Goal: Information Seeking & Learning: Learn about a topic

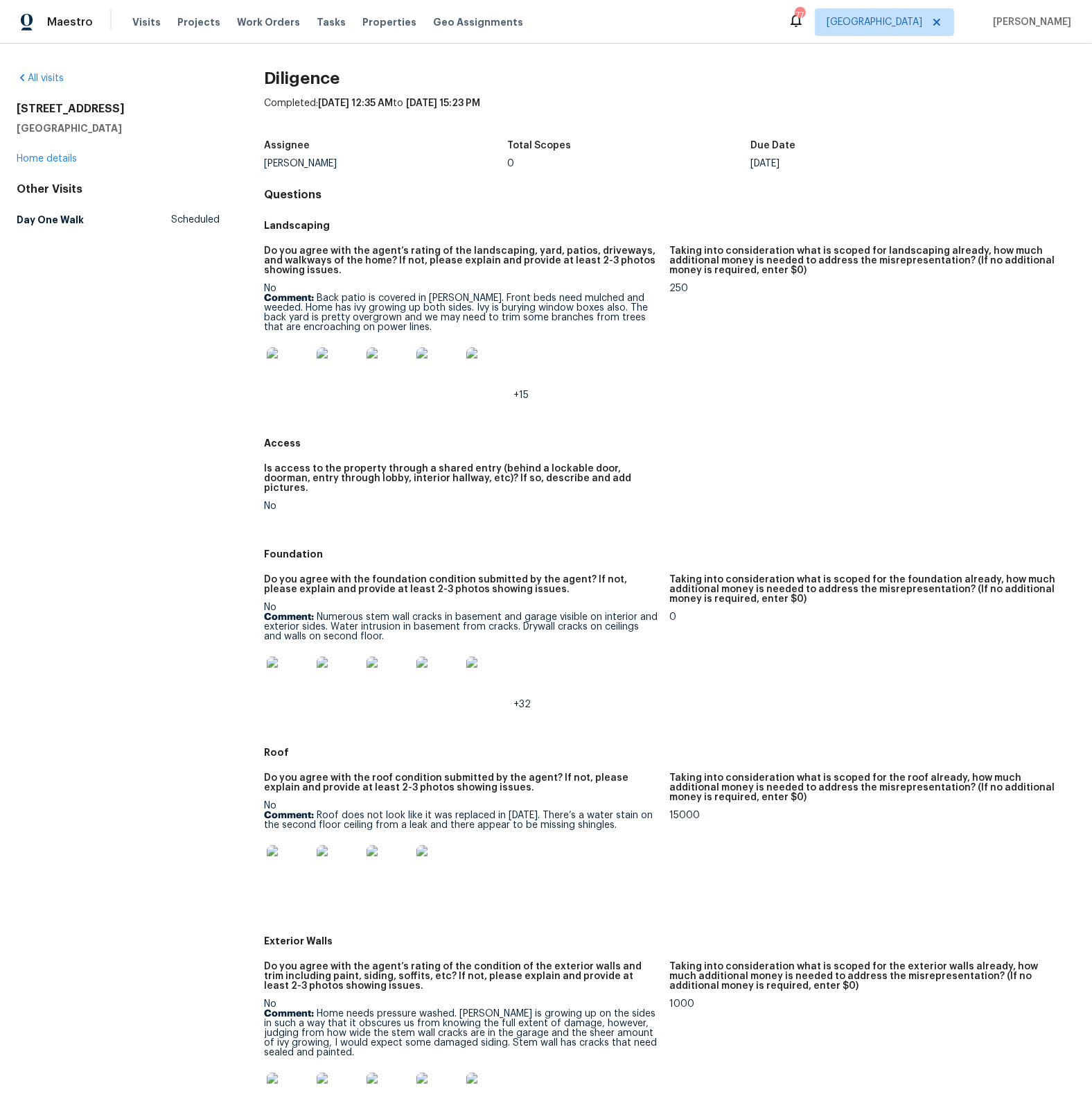
drag, startPoint x: 13, startPoint y: 107, endPoint x: 117, endPoint y: 115, distance: 104.3
click at [117, 115] on div "All visits [STREET_ADDRESS] Home details Other Visits Day One Walk Scheduled Di…" at bounding box center [546, 579] width 1092 height 1071
copy h2 "[STREET_ADDRESS]"
click at [281, 378] on img at bounding box center [289, 370] width 44 height 44
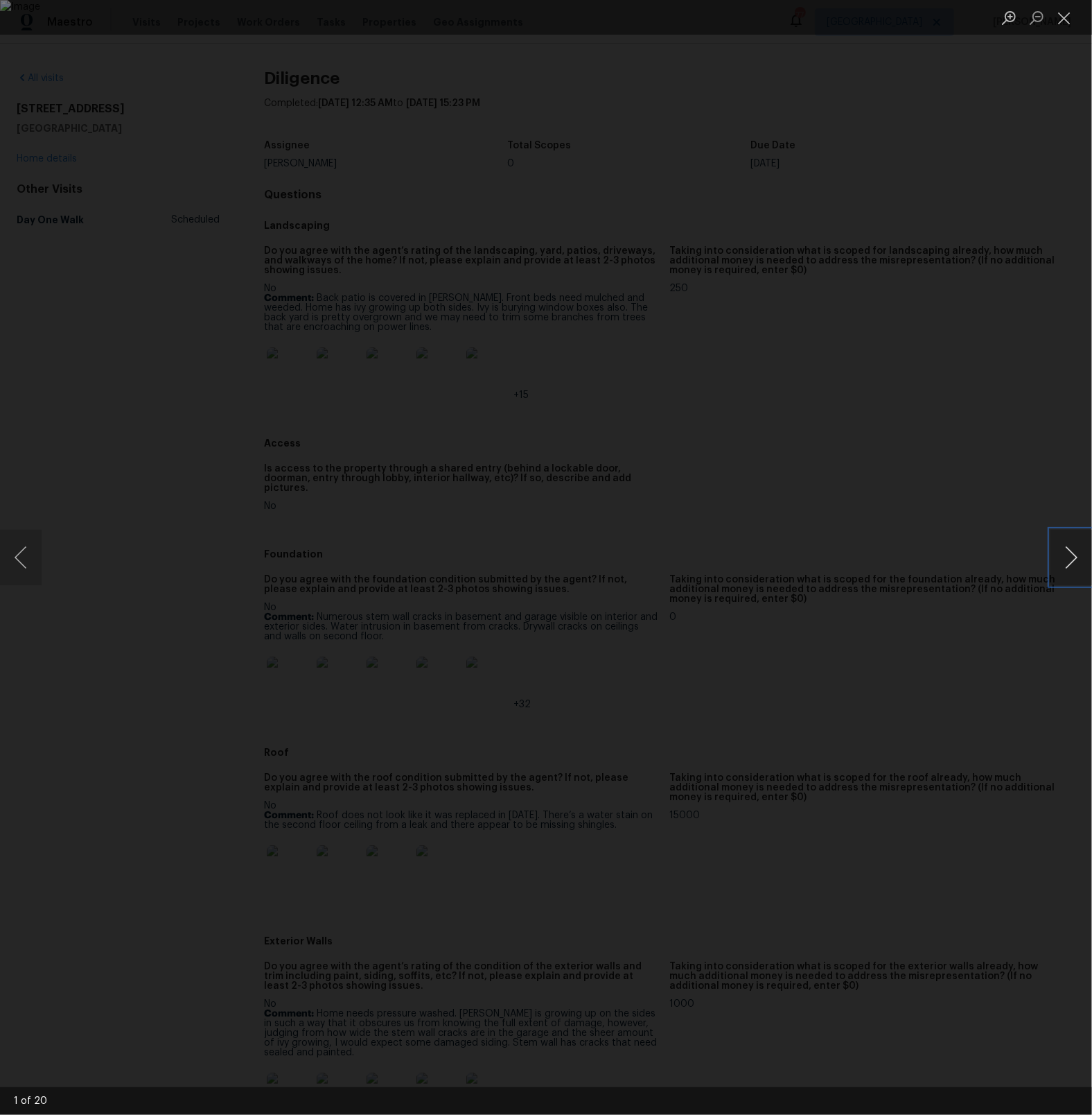
click at [1053, 561] on button "Next image" at bounding box center [1071, 558] width 41 height 56
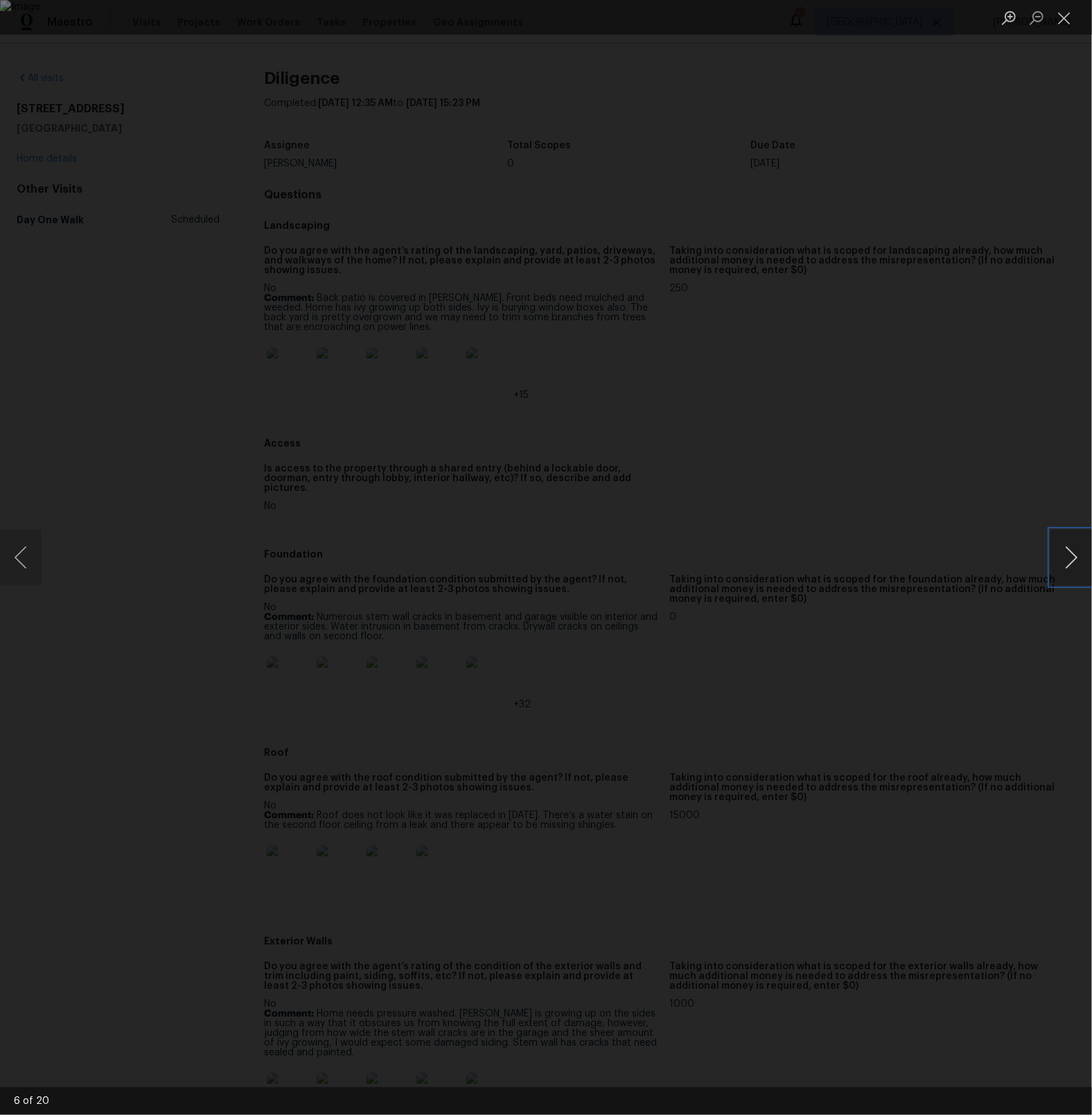
click at [1053, 561] on button "Next image" at bounding box center [1071, 558] width 41 height 56
click at [1075, 20] on button "Close lightbox" at bounding box center [1064, 17] width 28 height 24
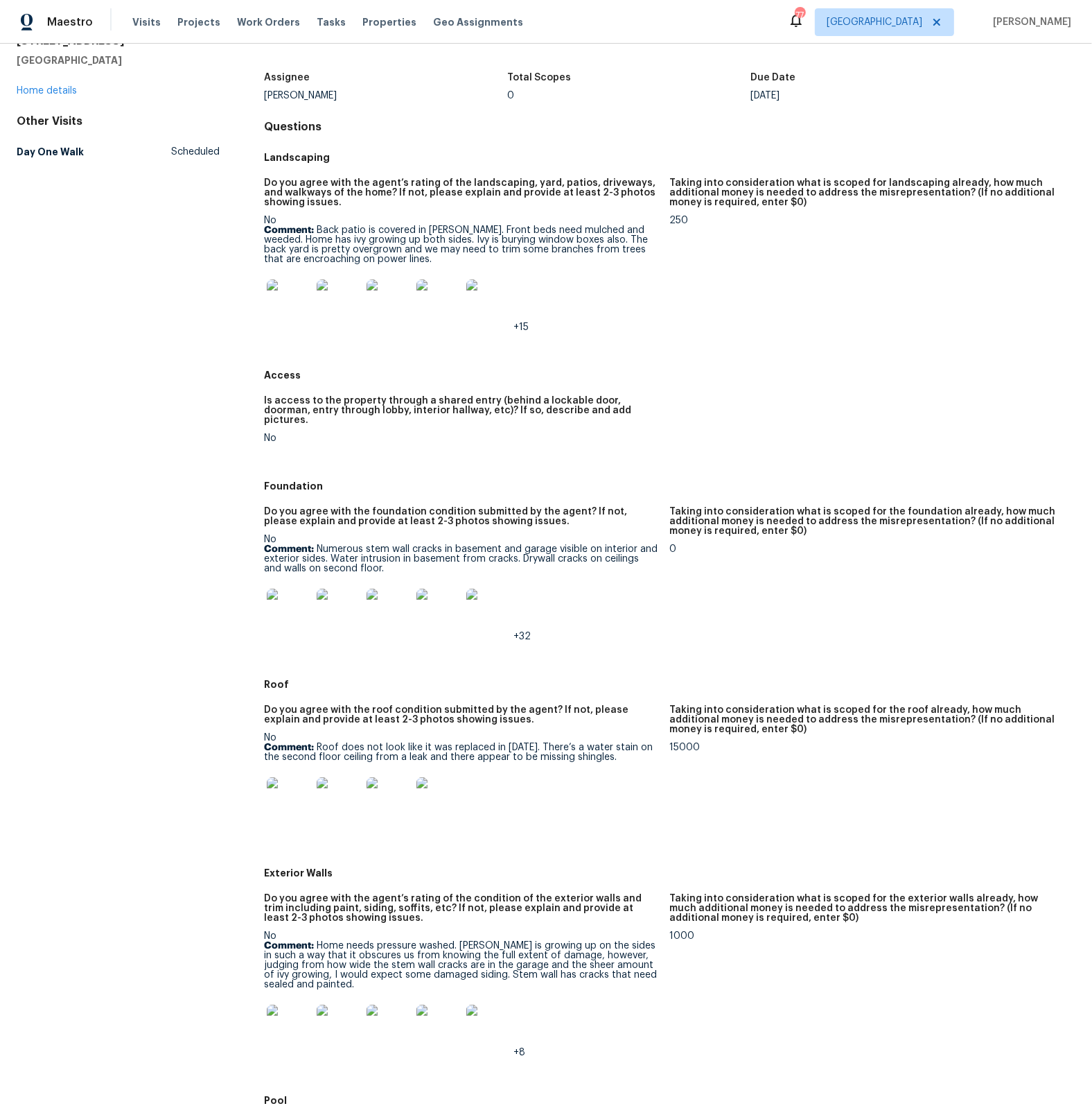
scroll to position [74, 0]
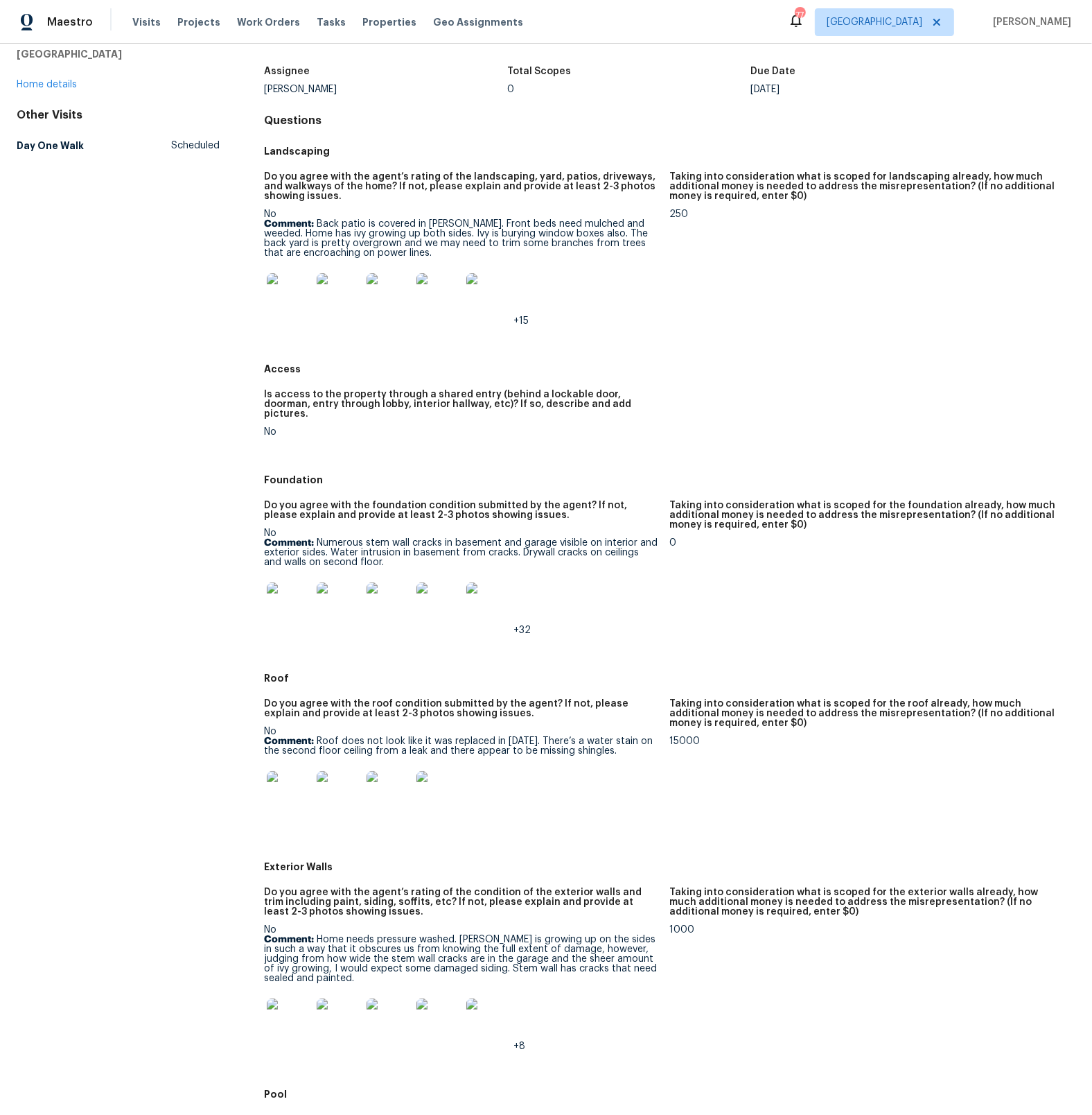
click at [291, 603] on img at bounding box center [289, 605] width 44 height 44
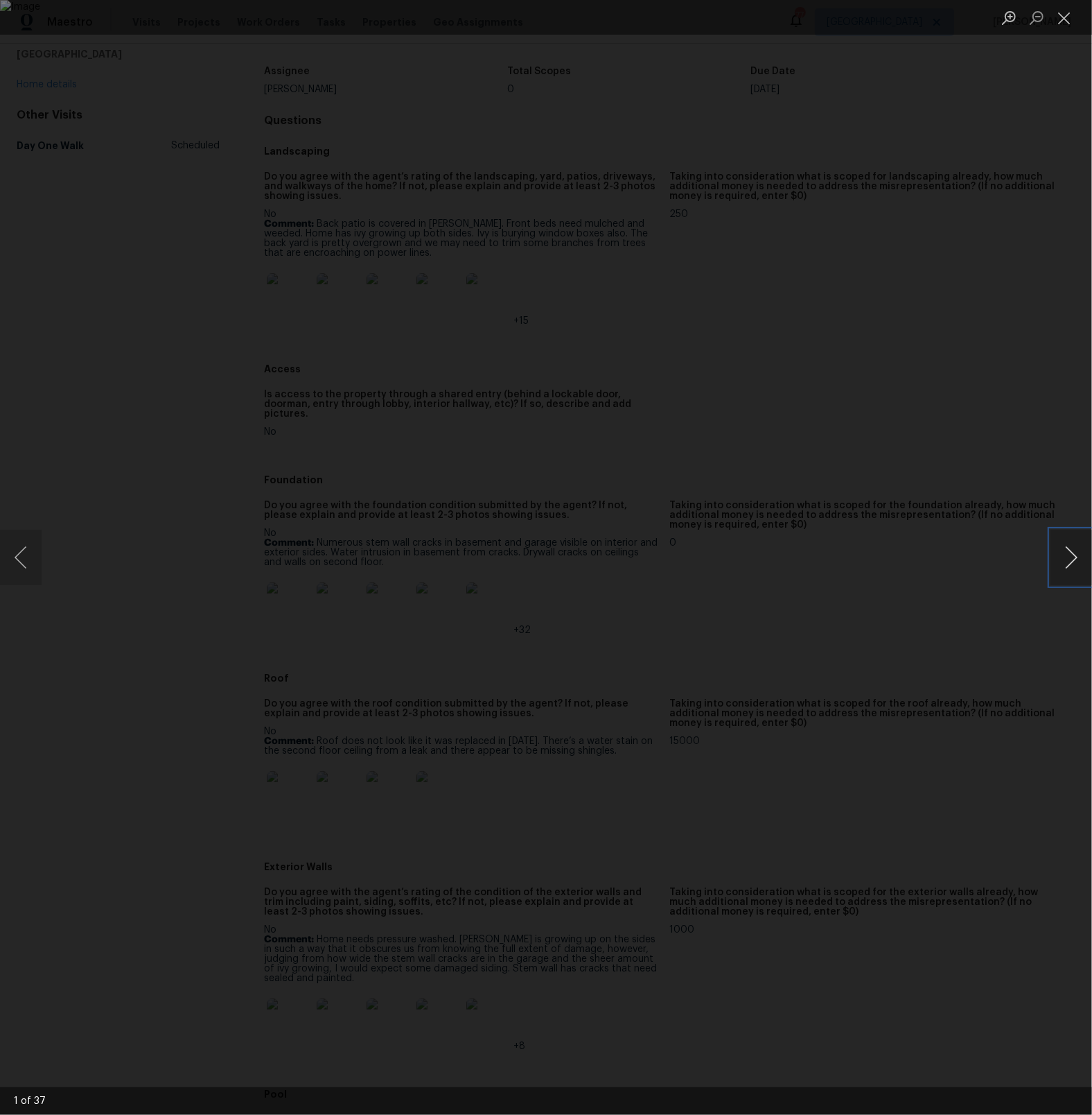
click at [1066, 565] on button "Next image" at bounding box center [1071, 558] width 41 height 56
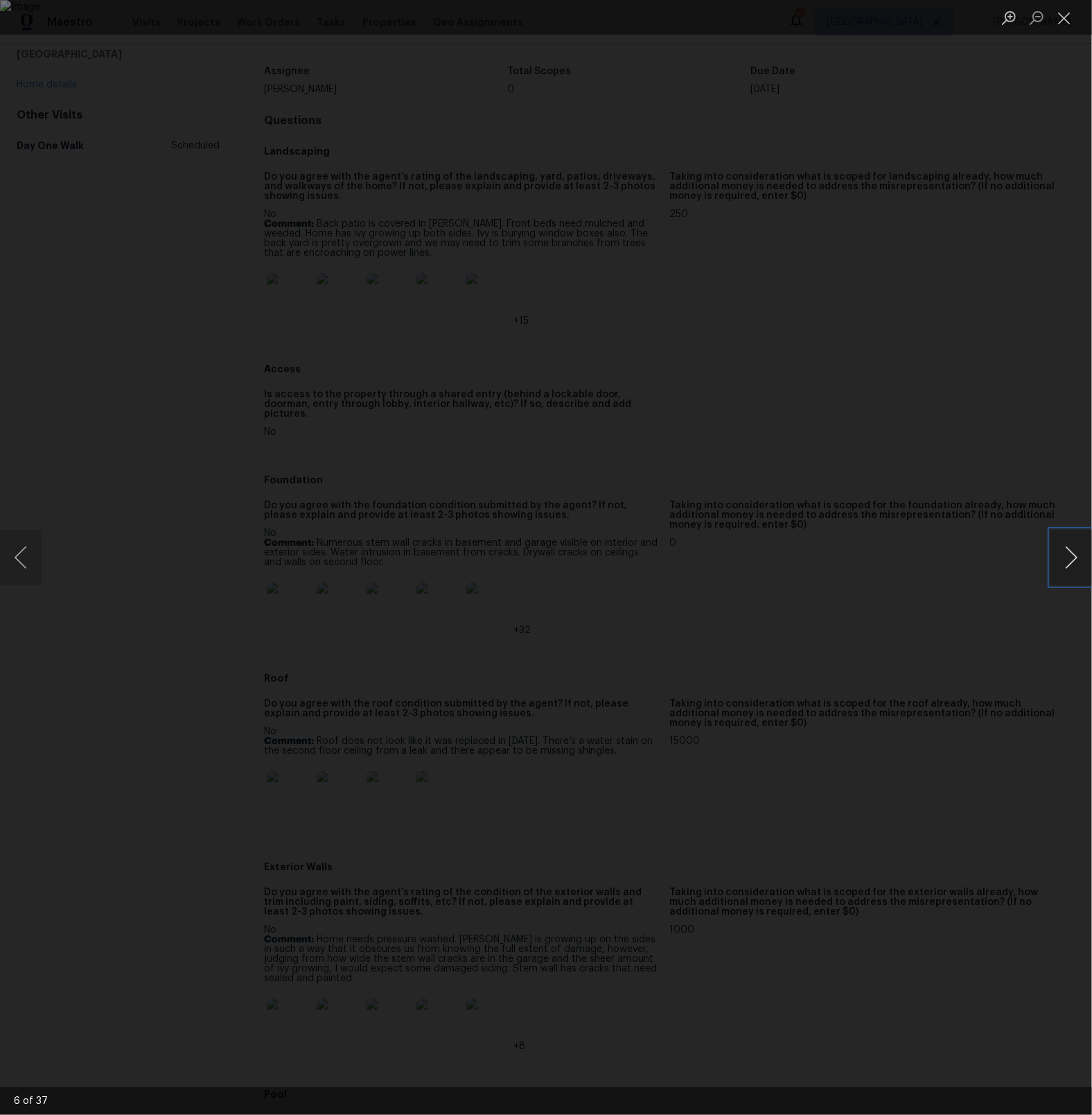
click at [1066, 565] on button "Next image" at bounding box center [1071, 558] width 41 height 56
click at [1064, 13] on button "Close lightbox" at bounding box center [1064, 17] width 28 height 24
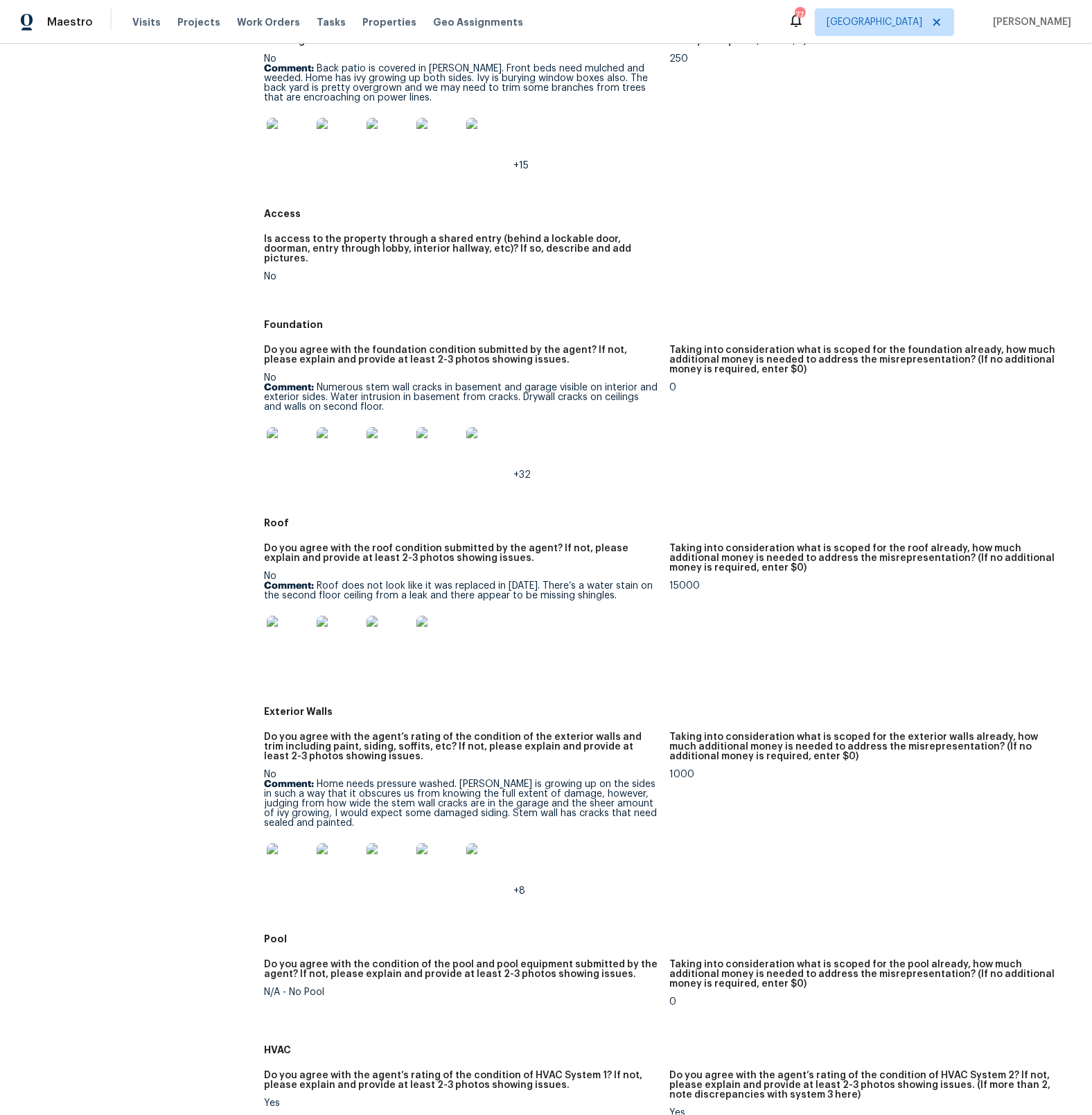
scroll to position [234, 0]
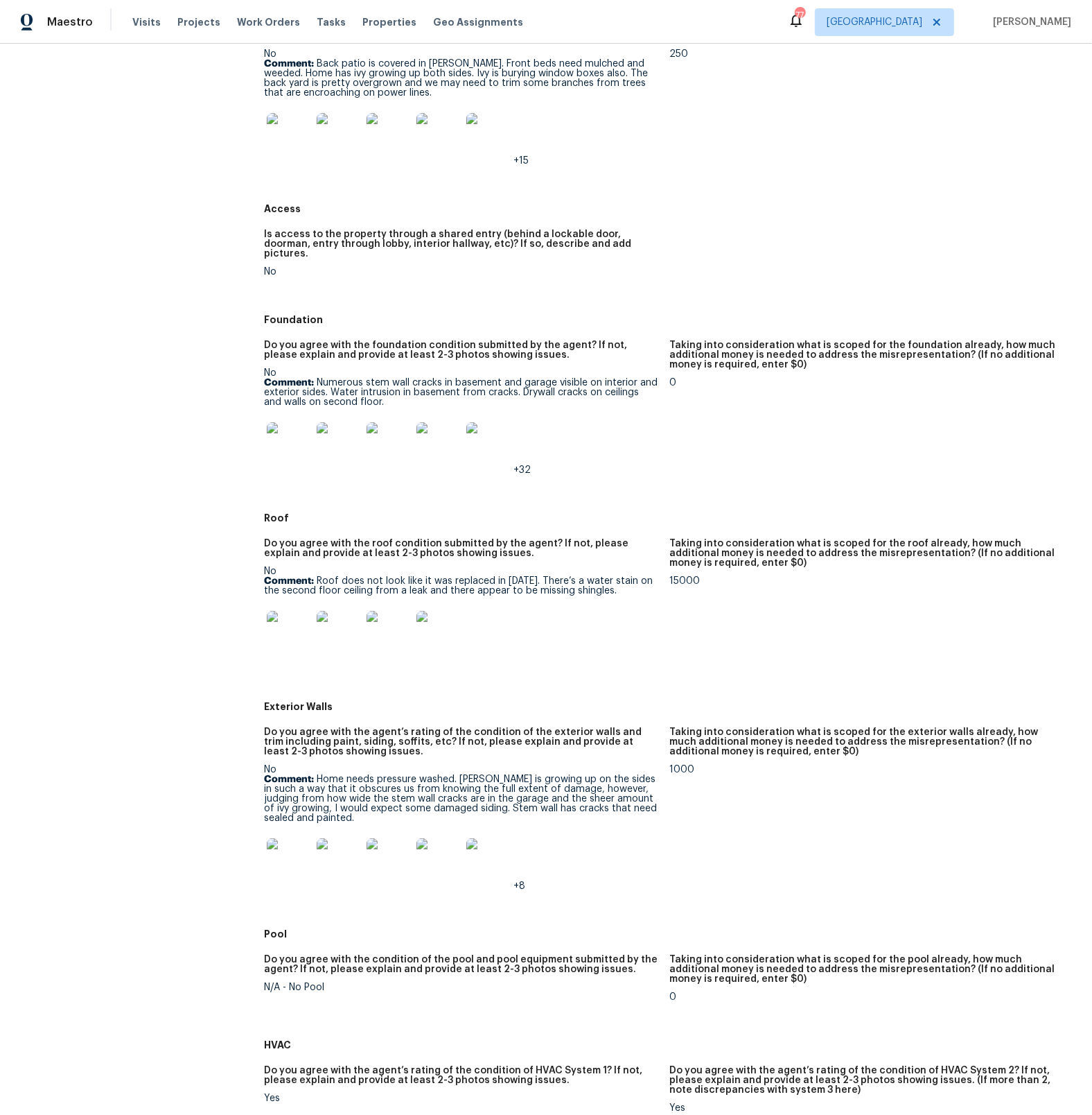
click at [293, 622] on img at bounding box center [289, 633] width 44 height 44
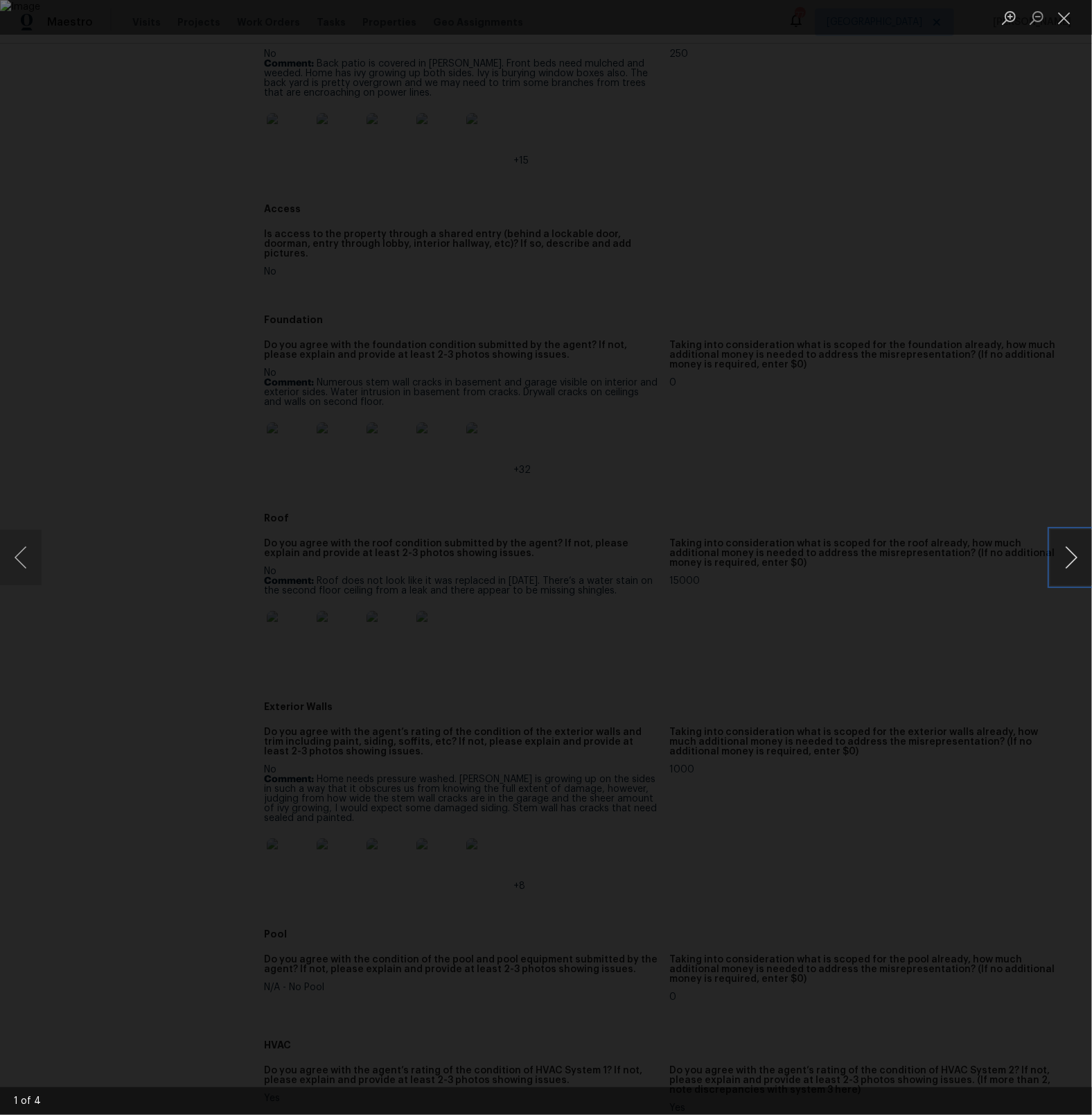
click at [1068, 567] on button "Next image" at bounding box center [1071, 558] width 41 height 56
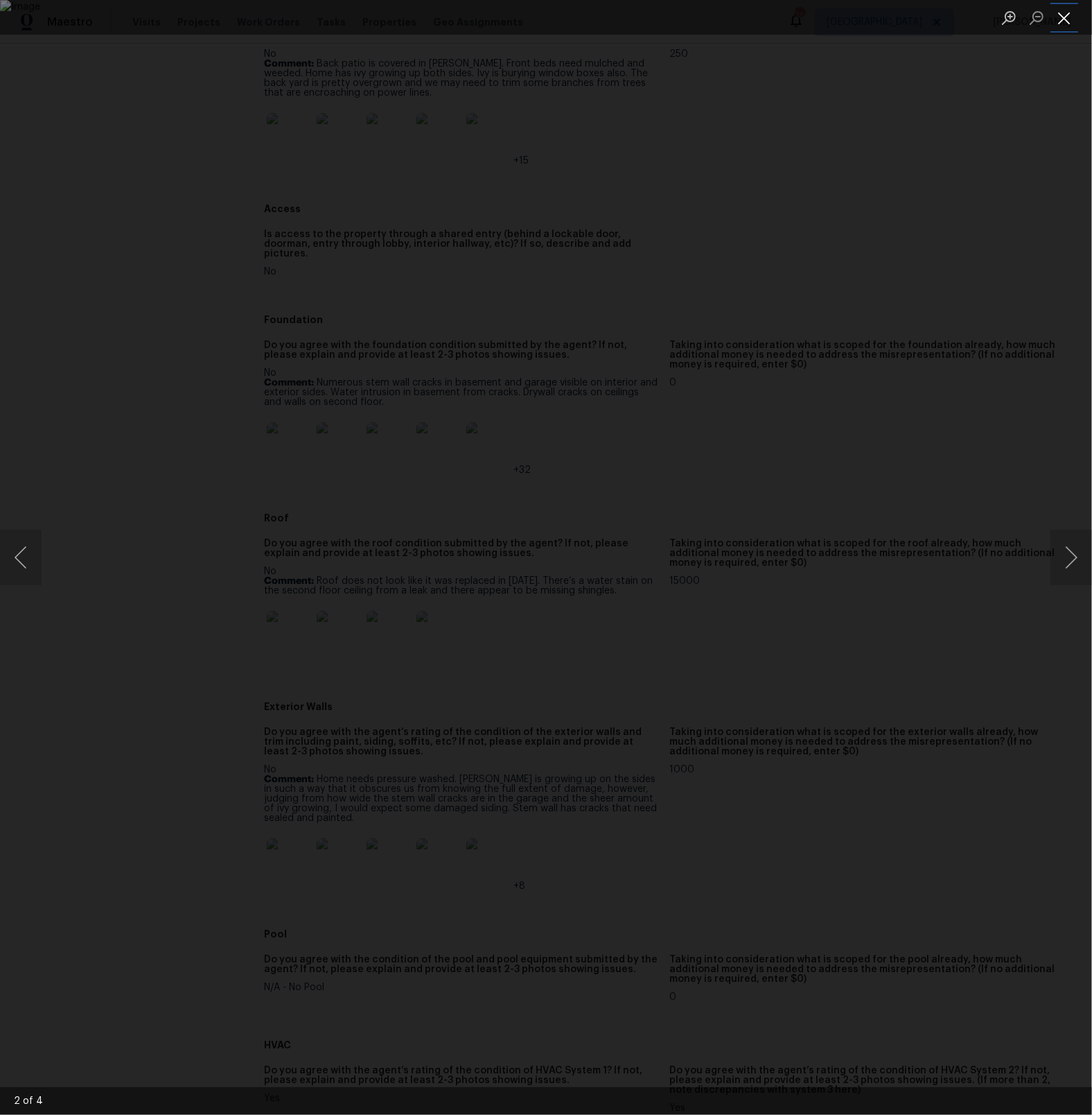
click at [1069, 19] on button "Close lightbox" at bounding box center [1064, 17] width 28 height 24
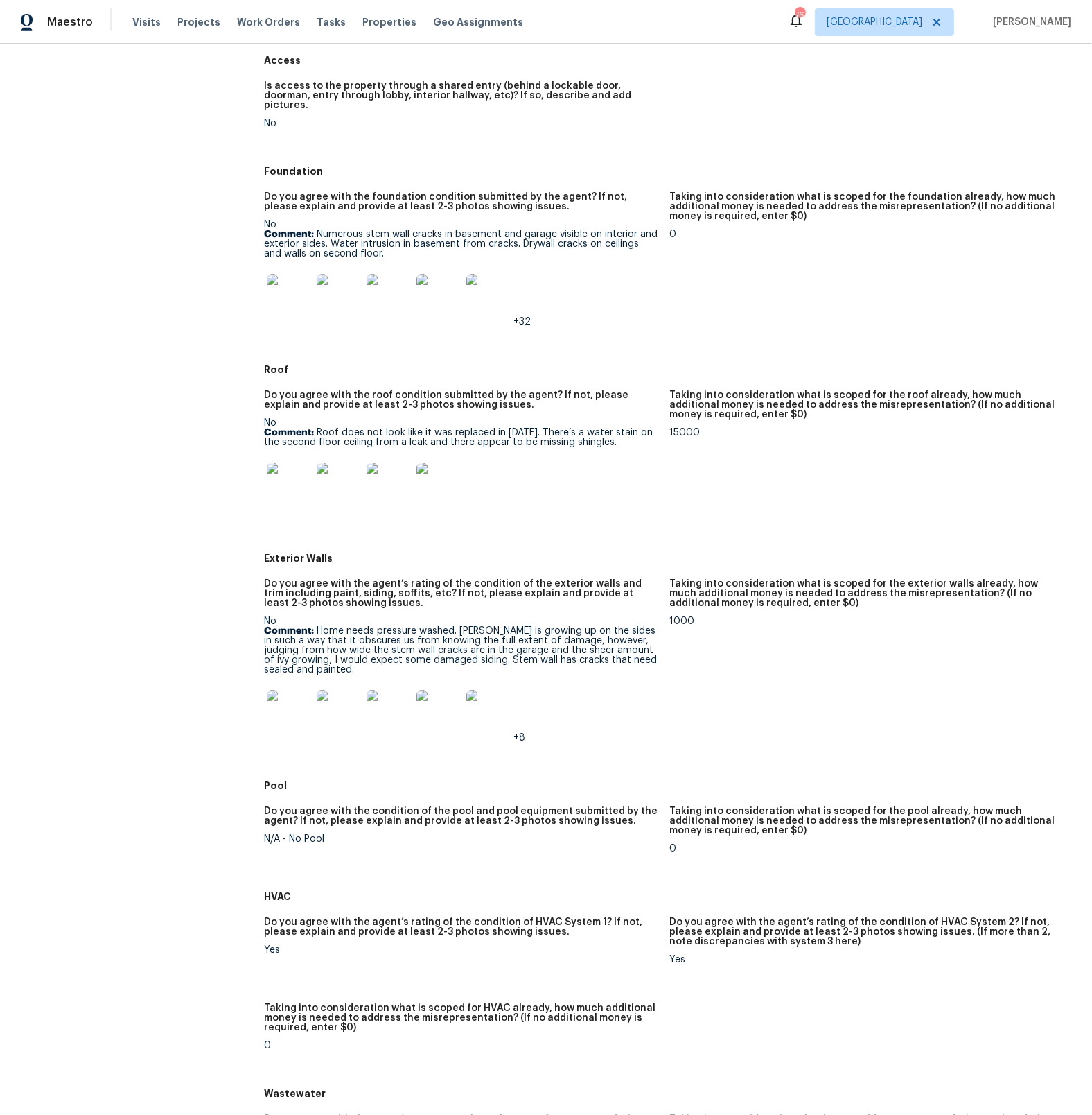
scroll to position [383, 0]
click at [293, 696] on img at bounding box center [289, 712] width 44 height 44
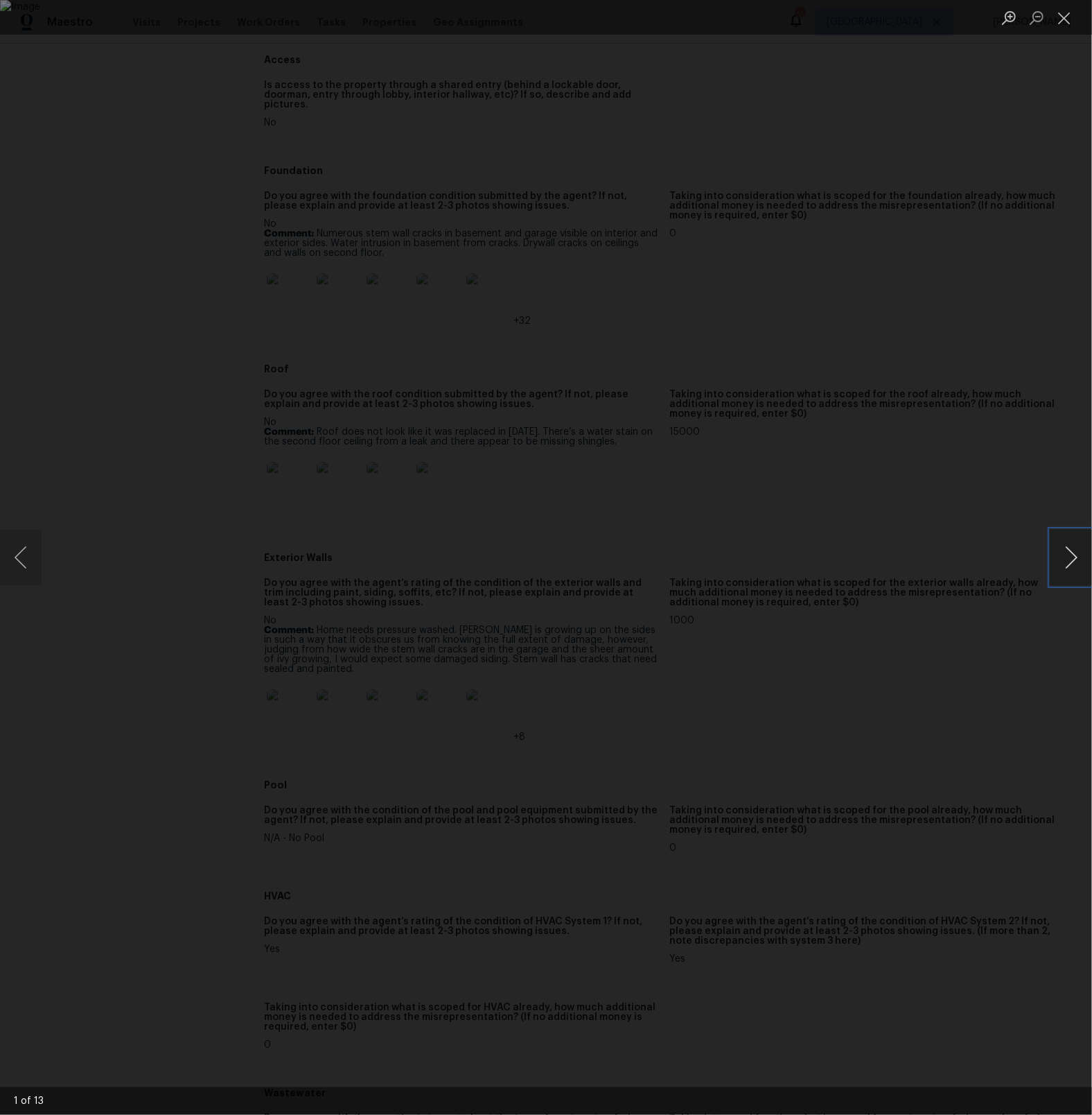
click at [1078, 560] on button "Next image" at bounding box center [1071, 558] width 41 height 56
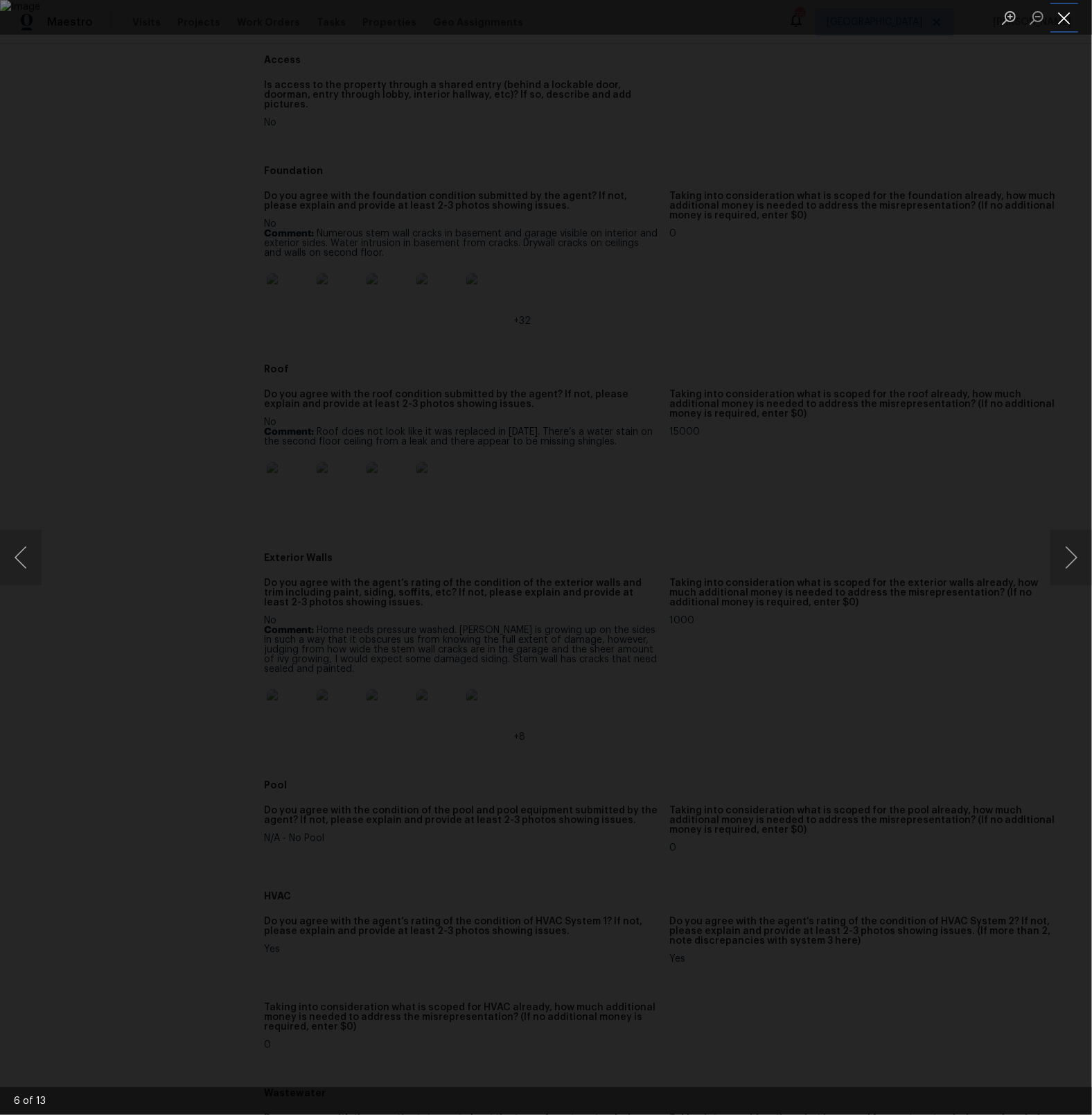
click at [1069, 24] on button "Close lightbox" at bounding box center [1064, 17] width 28 height 24
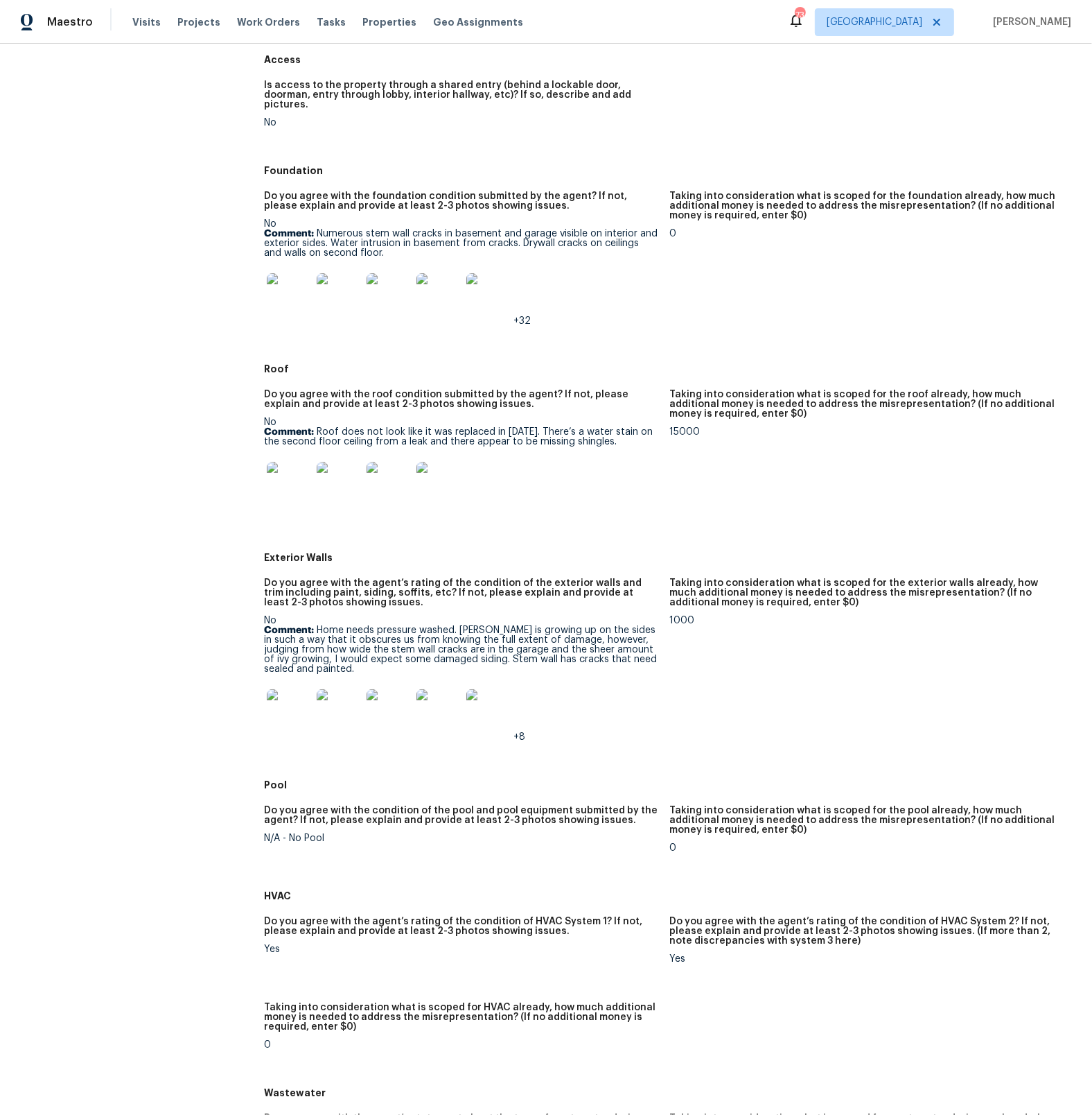
click at [283, 711] on img at bounding box center [289, 712] width 44 height 44
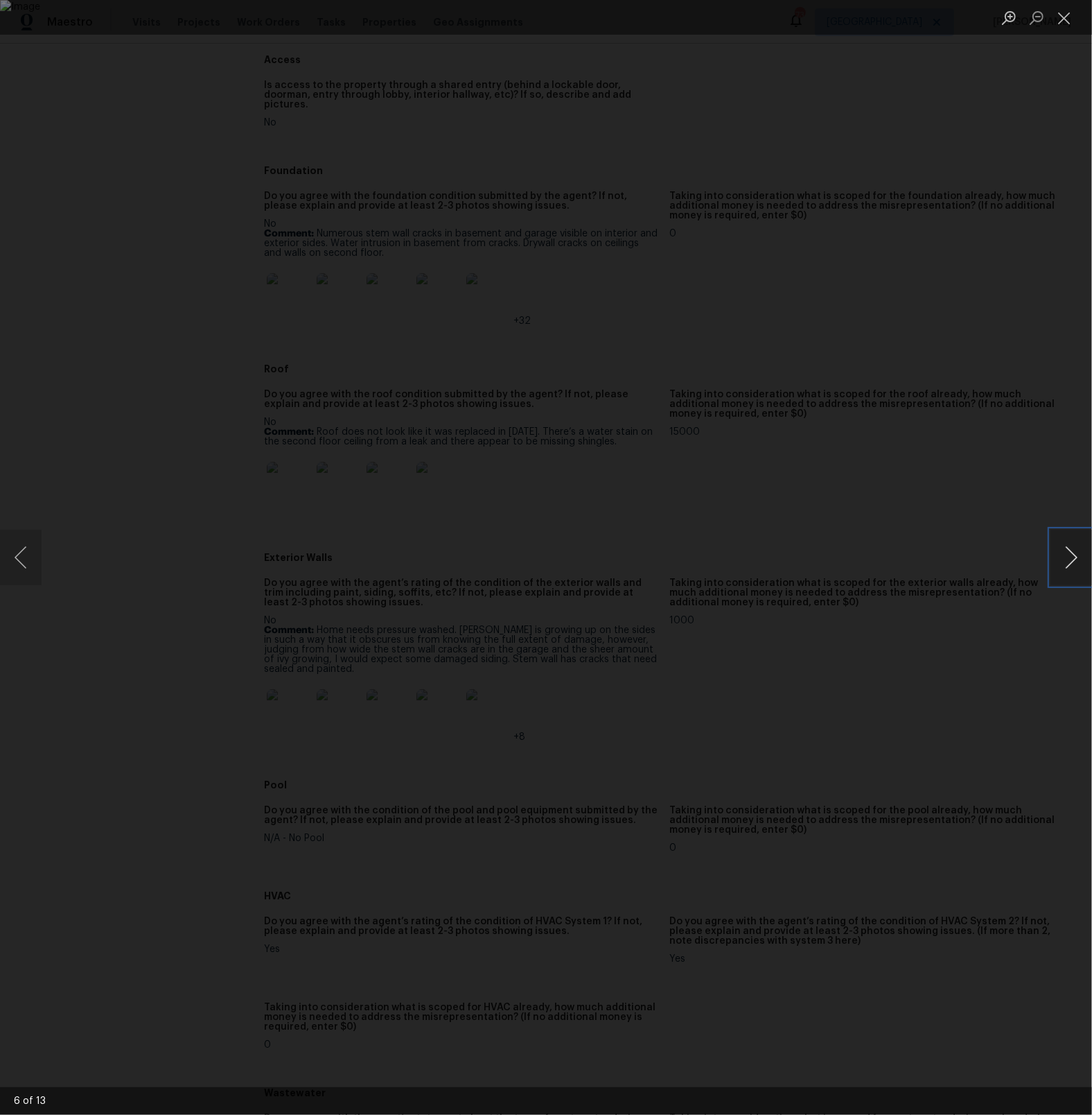
click at [1065, 567] on button "Next image" at bounding box center [1071, 558] width 41 height 56
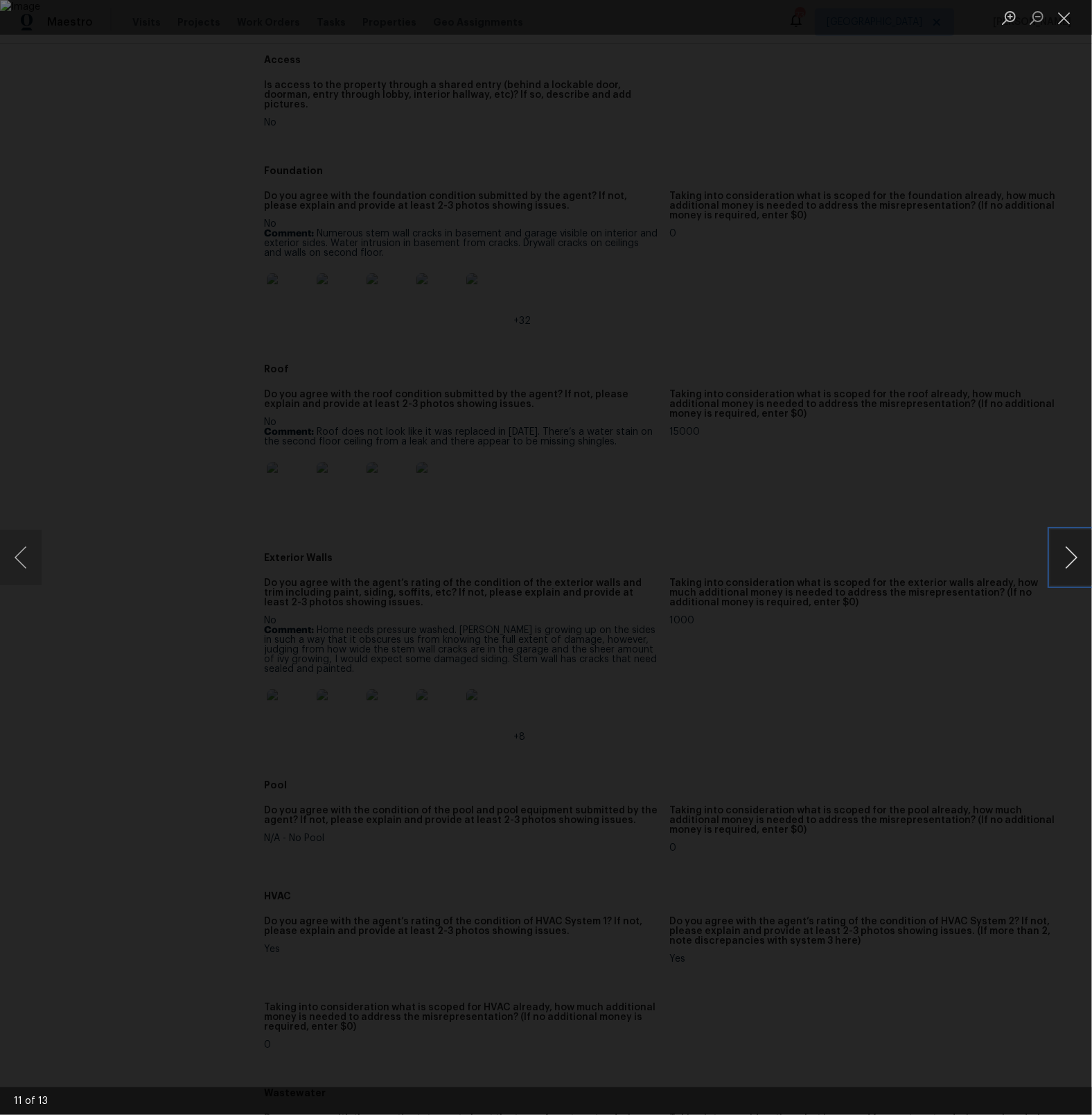
click at [1065, 567] on button "Next image" at bounding box center [1071, 558] width 41 height 56
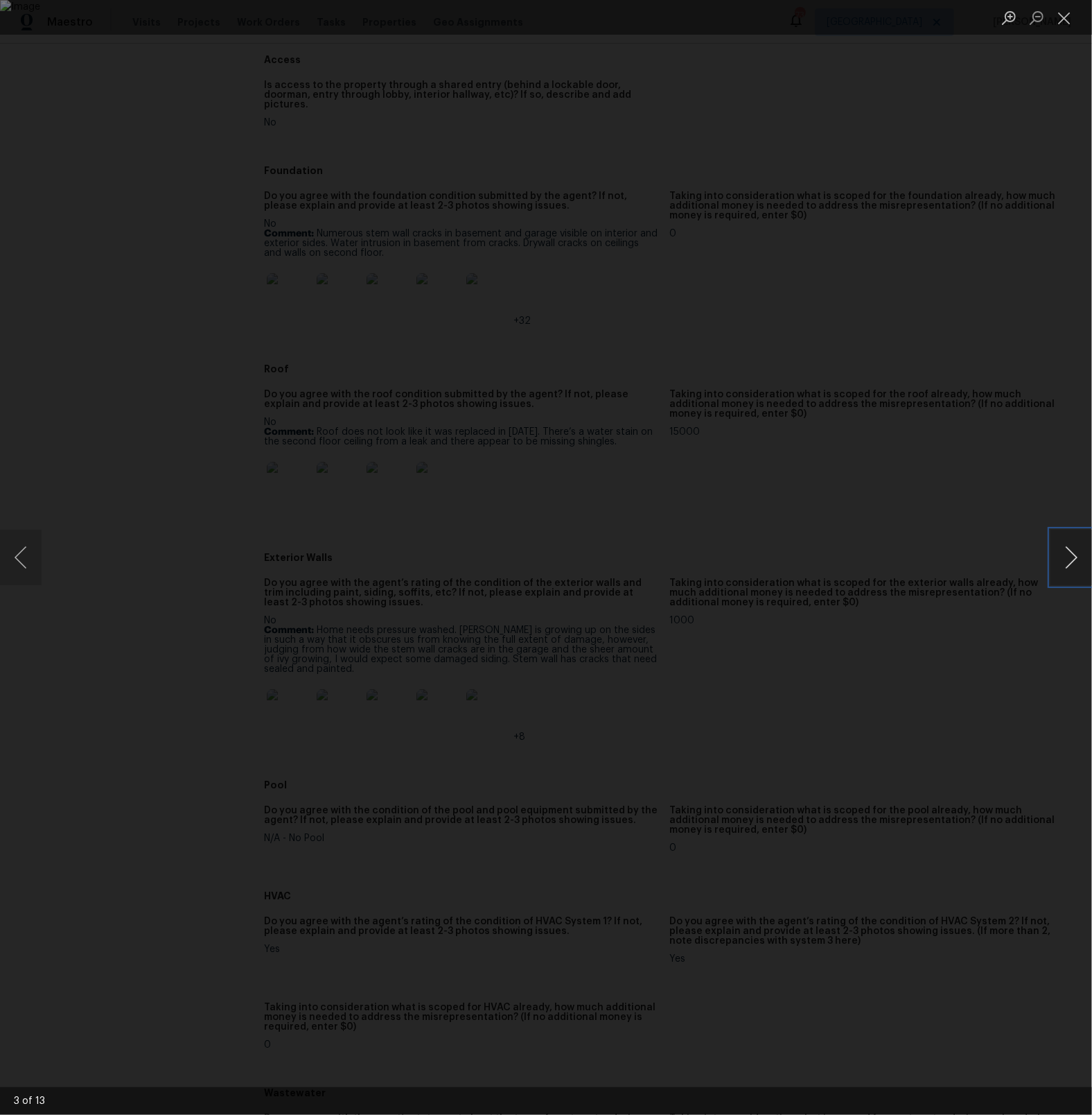
click at [1065, 567] on button "Next image" at bounding box center [1071, 558] width 41 height 56
click at [1069, 29] on button "Close lightbox" at bounding box center [1064, 17] width 28 height 24
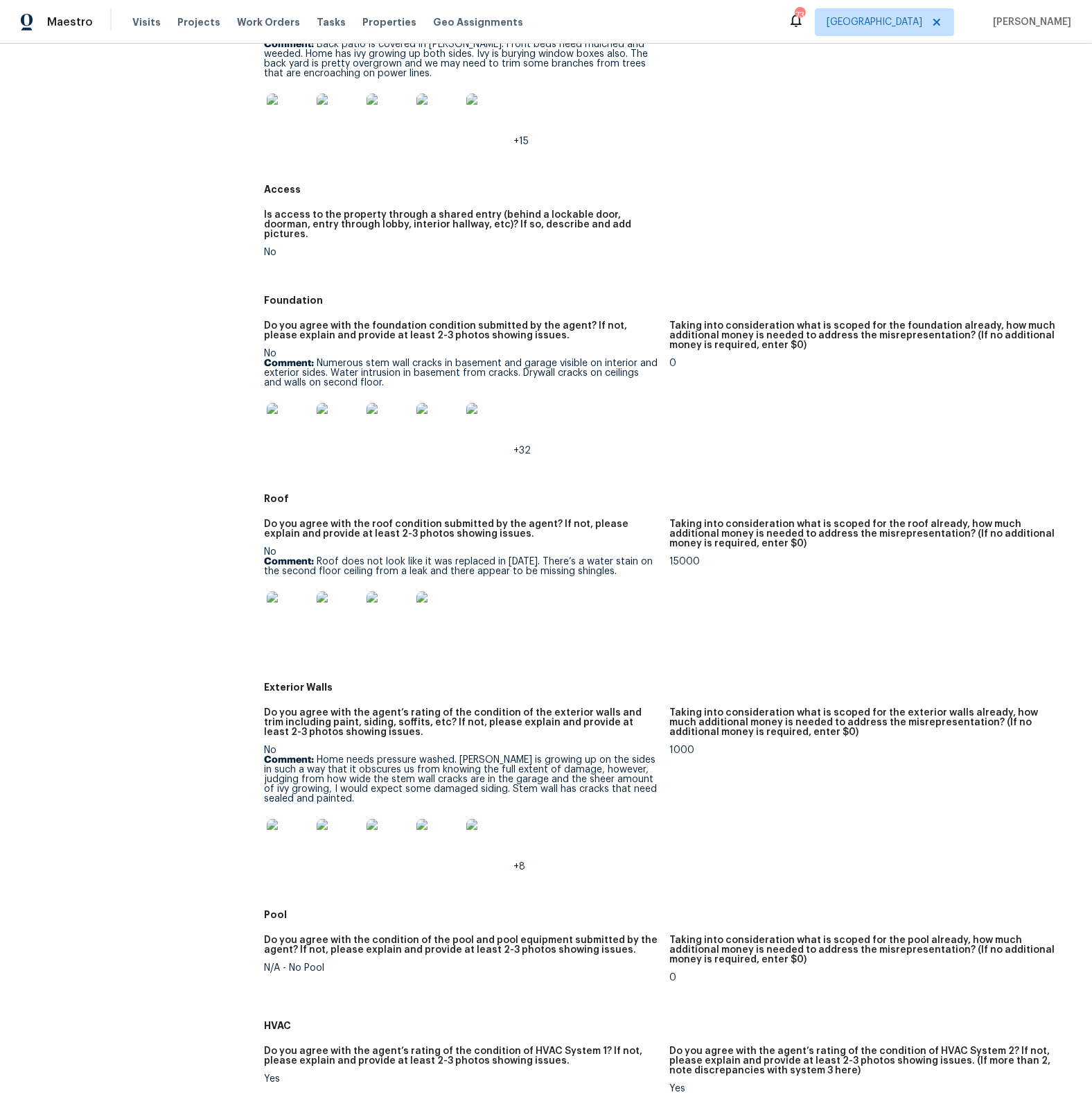
scroll to position [468, 0]
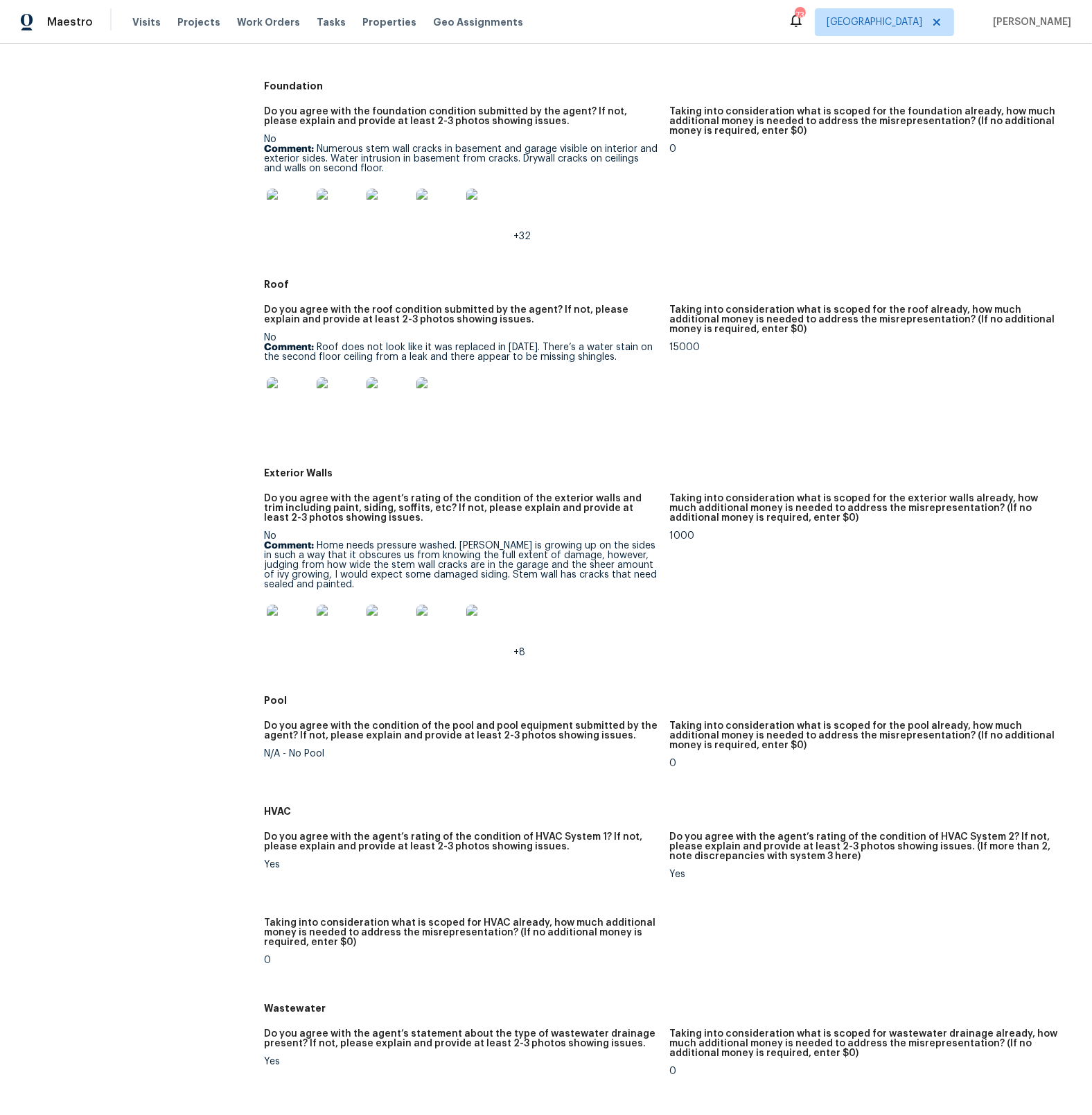
click at [481, 625] on img at bounding box center [488, 627] width 44 height 44
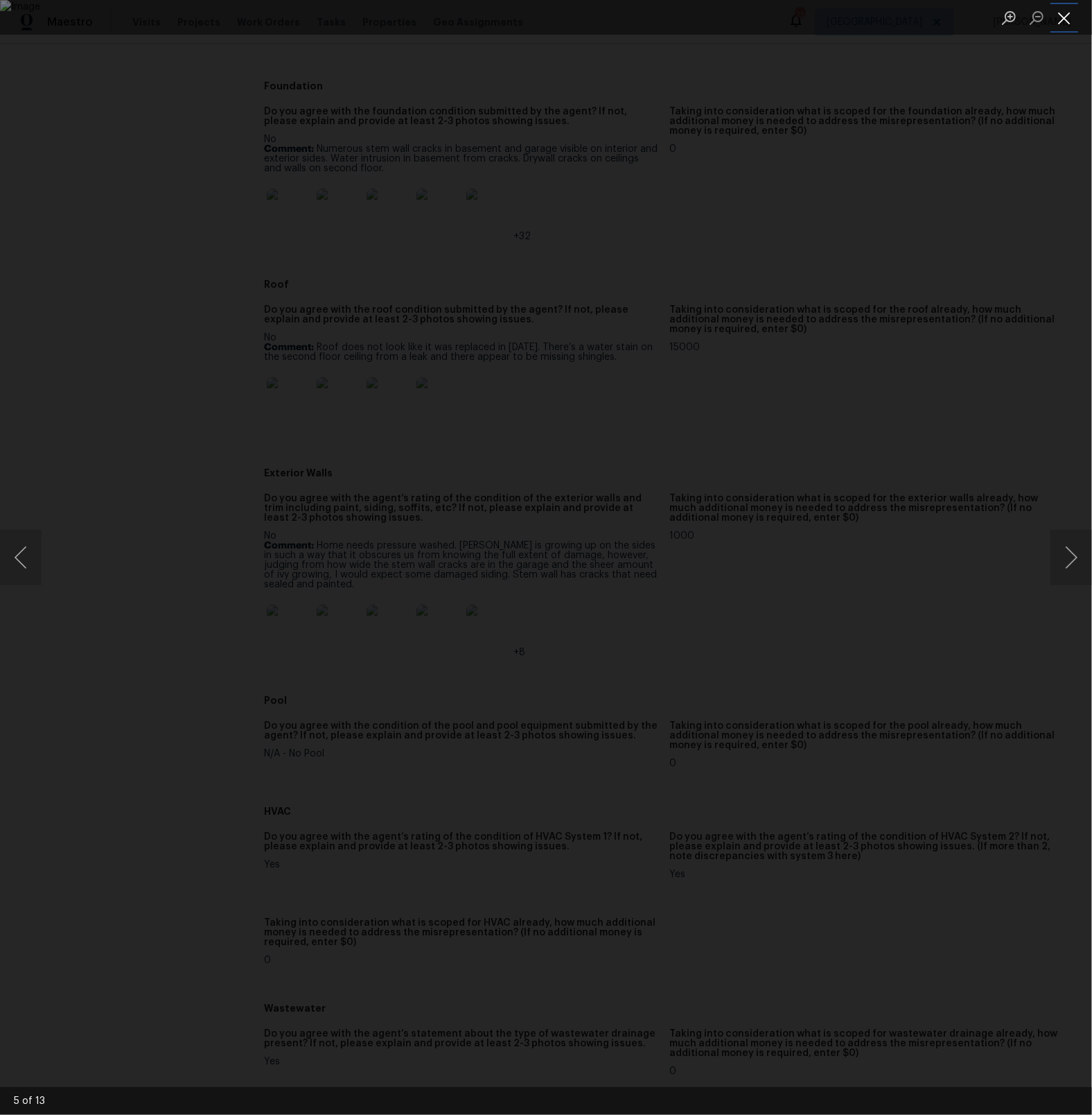
click at [1069, 21] on button "Close lightbox" at bounding box center [1064, 17] width 28 height 24
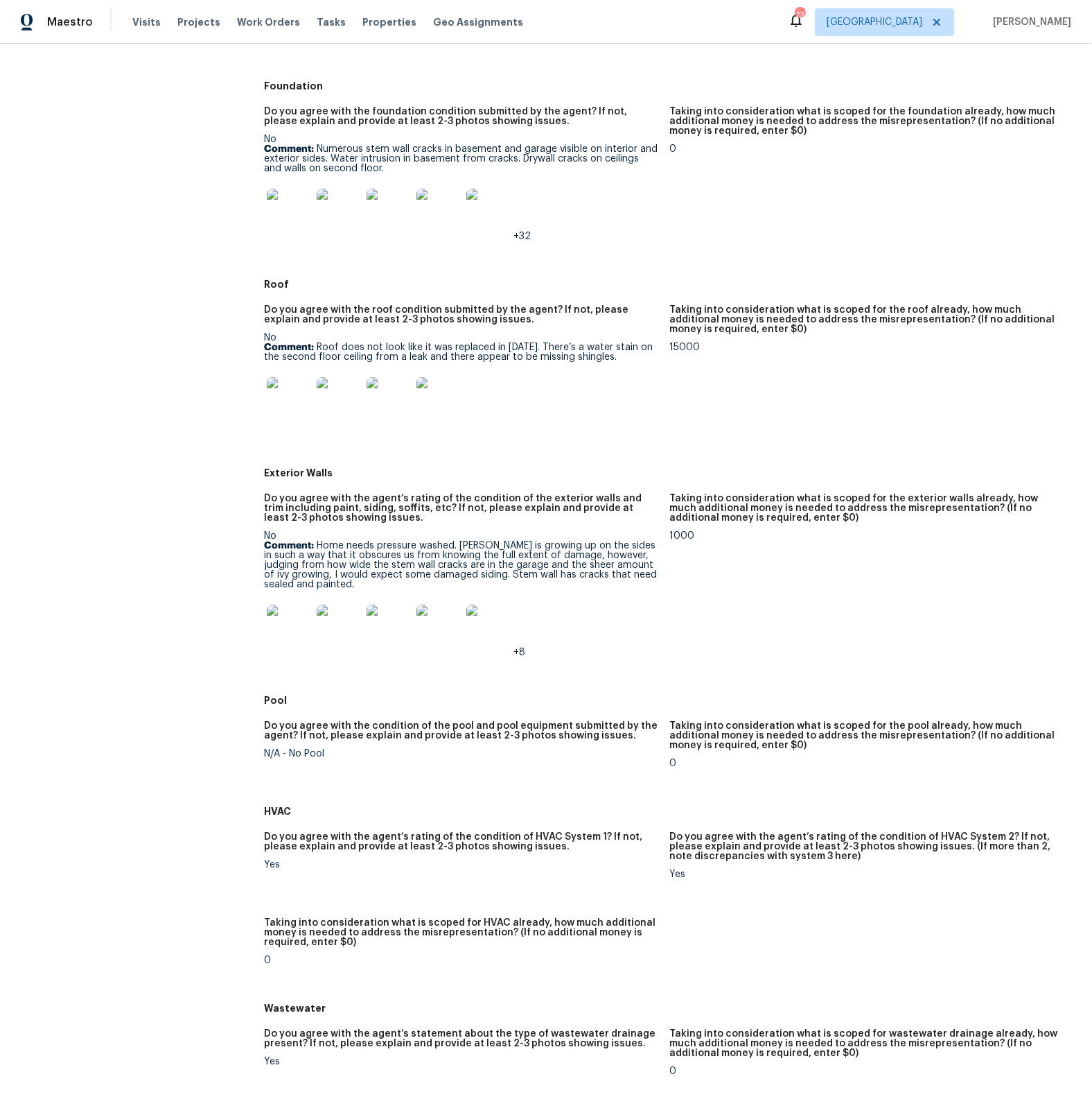
click at [437, 622] on img at bounding box center [439, 627] width 44 height 44
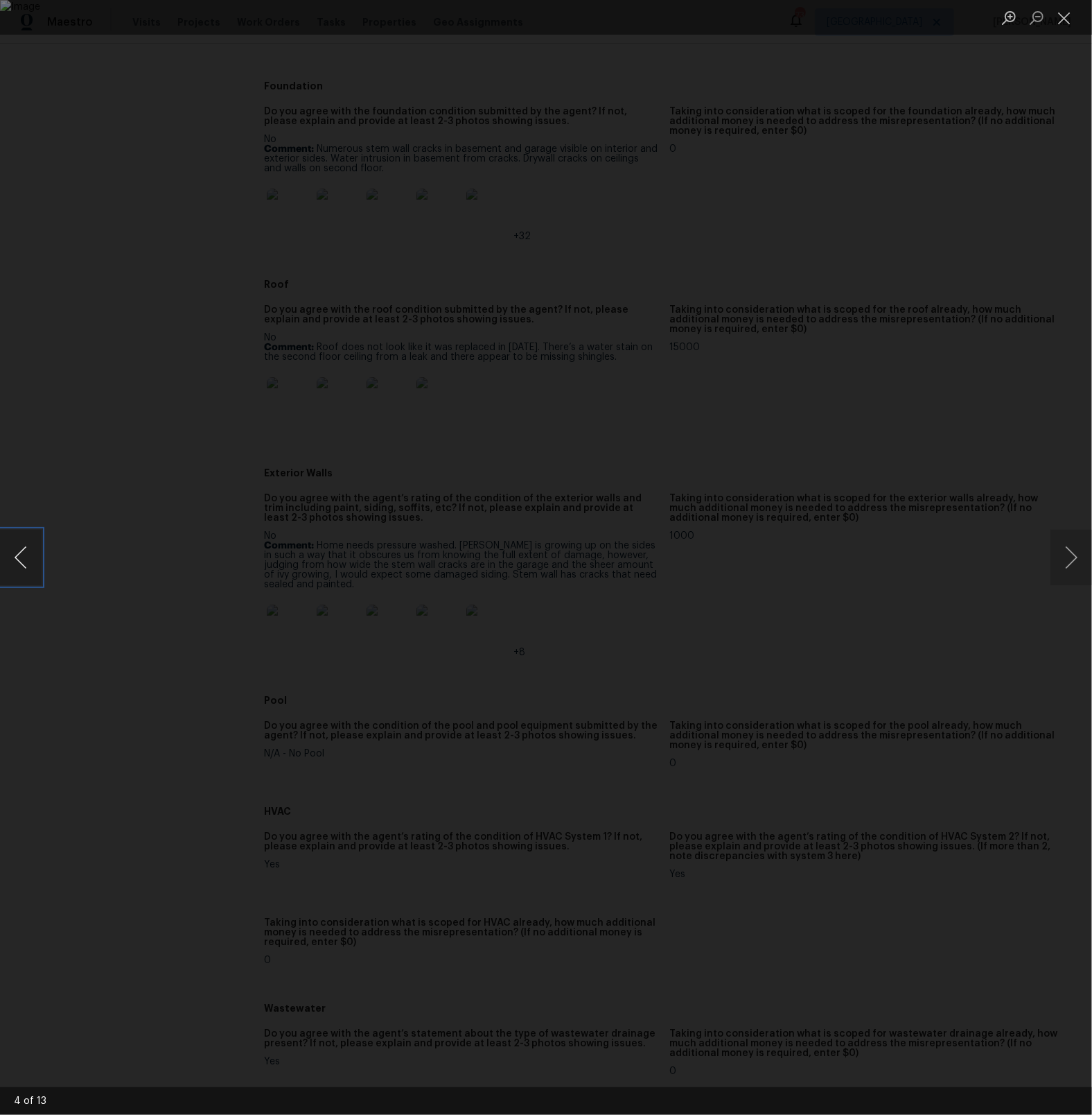
click at [29, 549] on button "Previous image" at bounding box center [20, 558] width 41 height 56
click at [21, 553] on button "Previous image" at bounding box center [20, 558] width 41 height 56
click at [29, 560] on button "Previous image" at bounding box center [20, 558] width 41 height 56
click at [1065, 23] on button "Close lightbox" at bounding box center [1064, 17] width 28 height 24
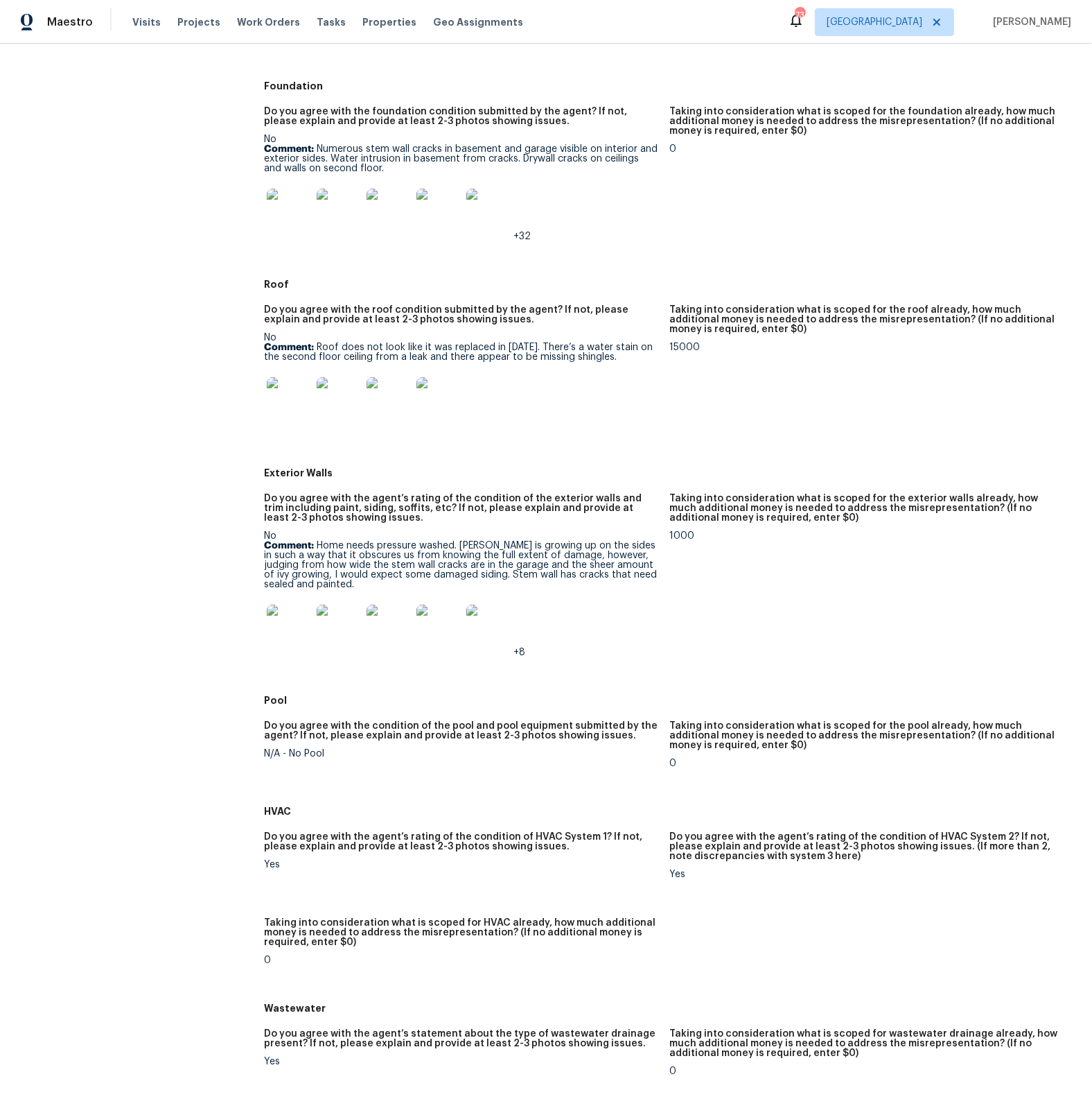
click at [301, 395] on img at bounding box center [289, 400] width 44 height 44
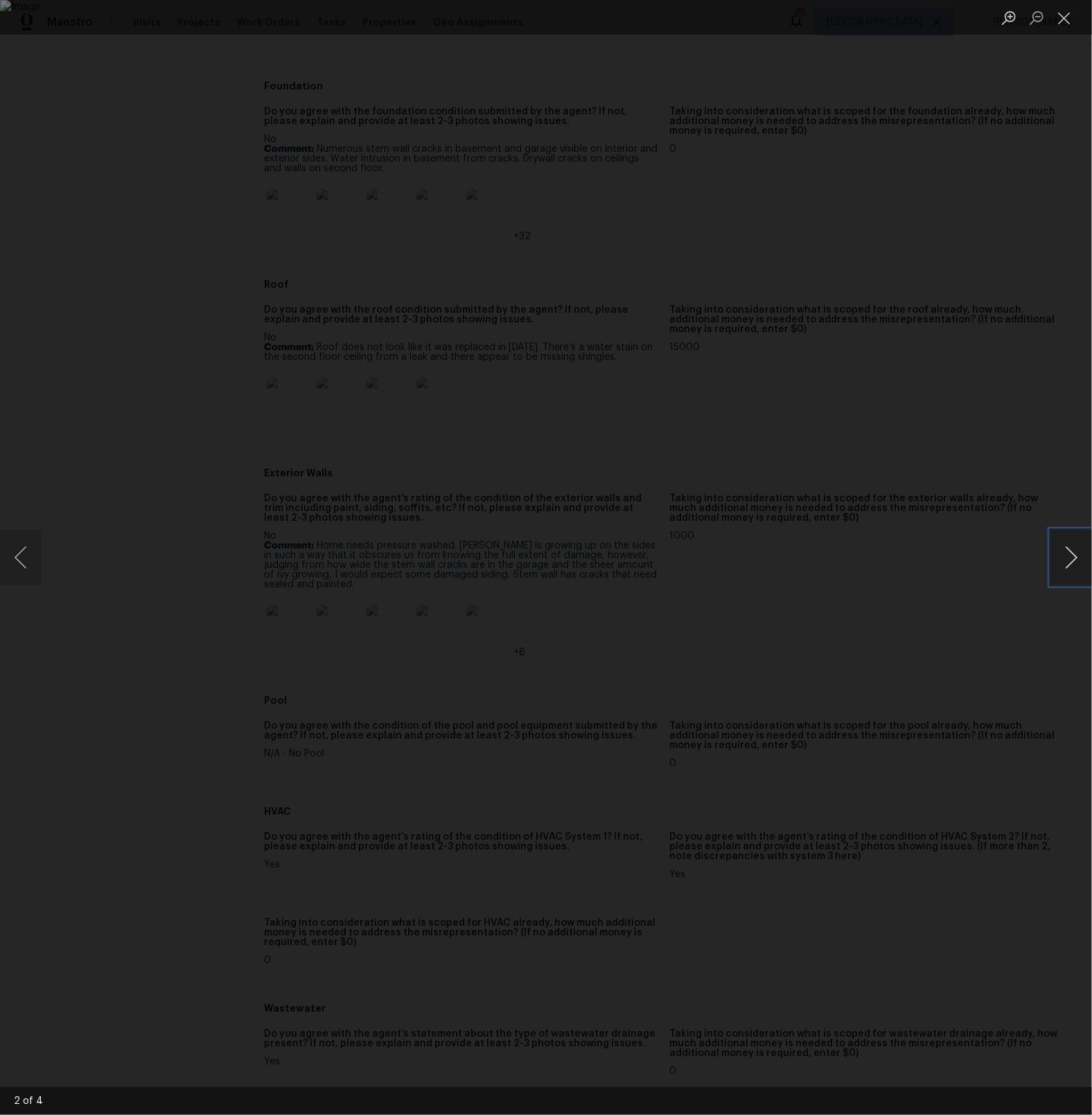
click at [1066, 562] on button "Next image" at bounding box center [1071, 558] width 41 height 56
click at [1068, 569] on button "Next image" at bounding box center [1071, 558] width 41 height 56
click at [1078, 576] on button "Next image" at bounding box center [1071, 558] width 41 height 56
click at [1070, 19] on button "Close lightbox" at bounding box center [1064, 17] width 28 height 24
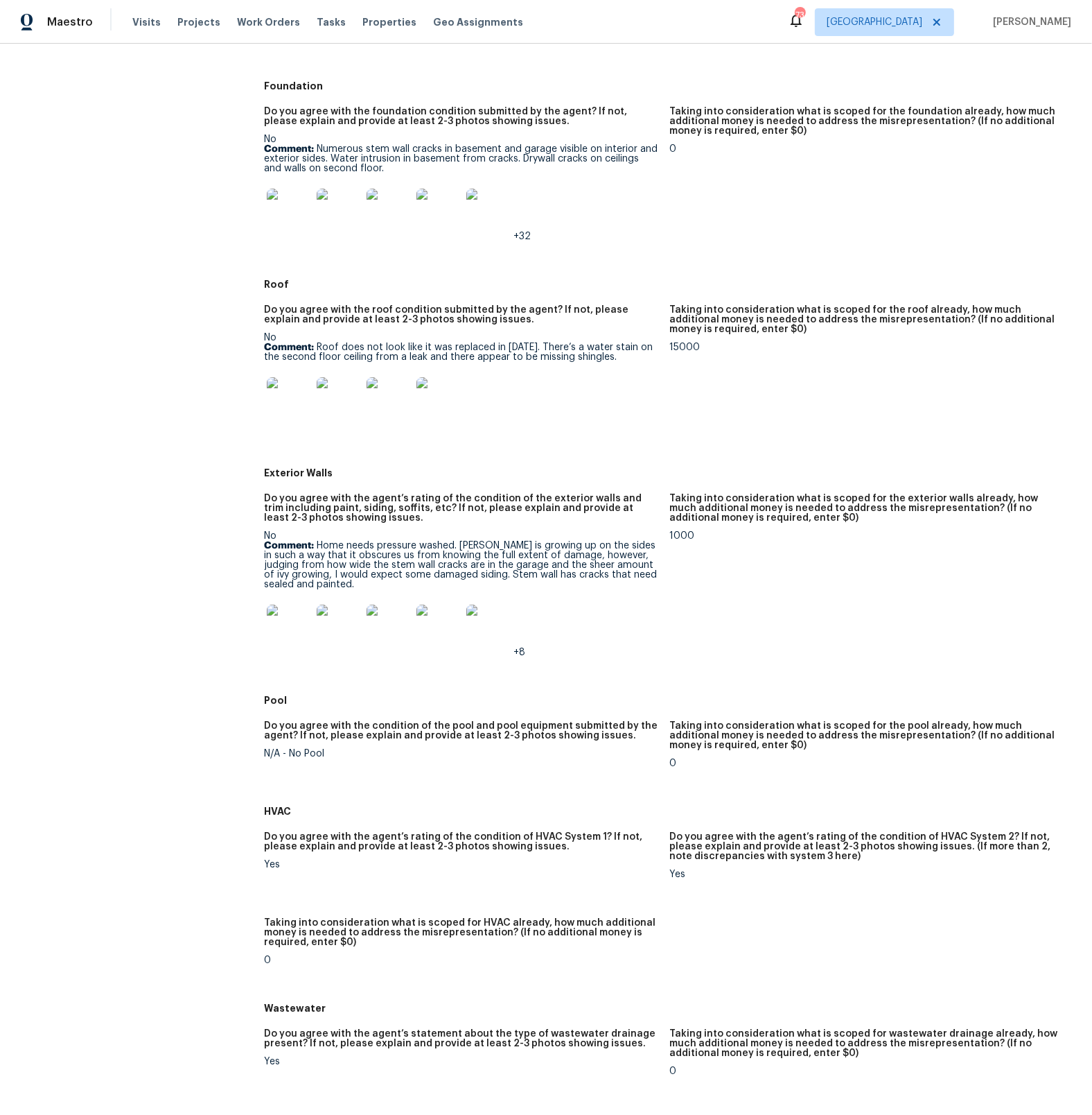
click at [284, 192] on img at bounding box center [289, 211] width 44 height 44
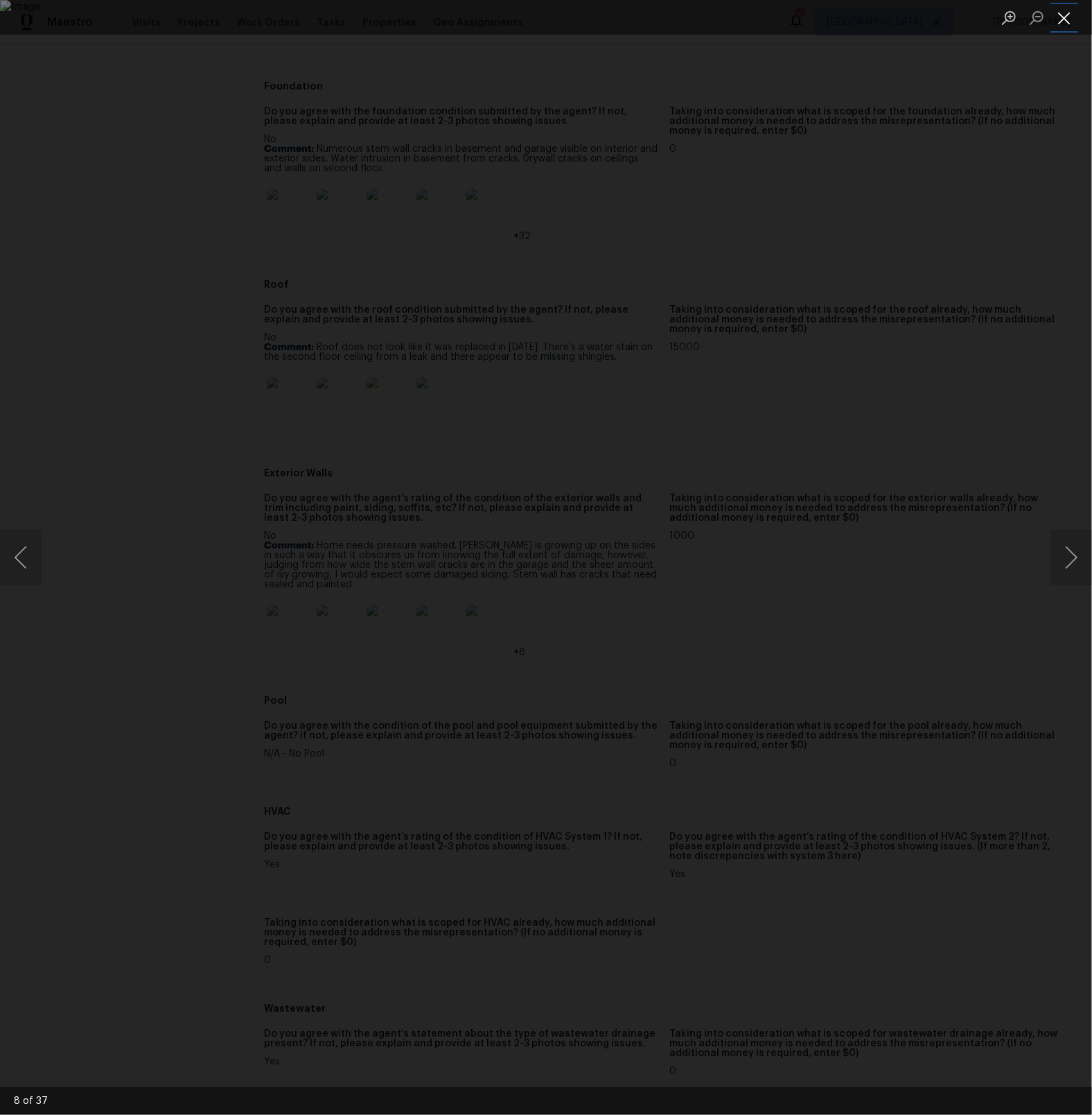
click at [1070, 22] on button "Close lightbox" at bounding box center [1064, 17] width 28 height 24
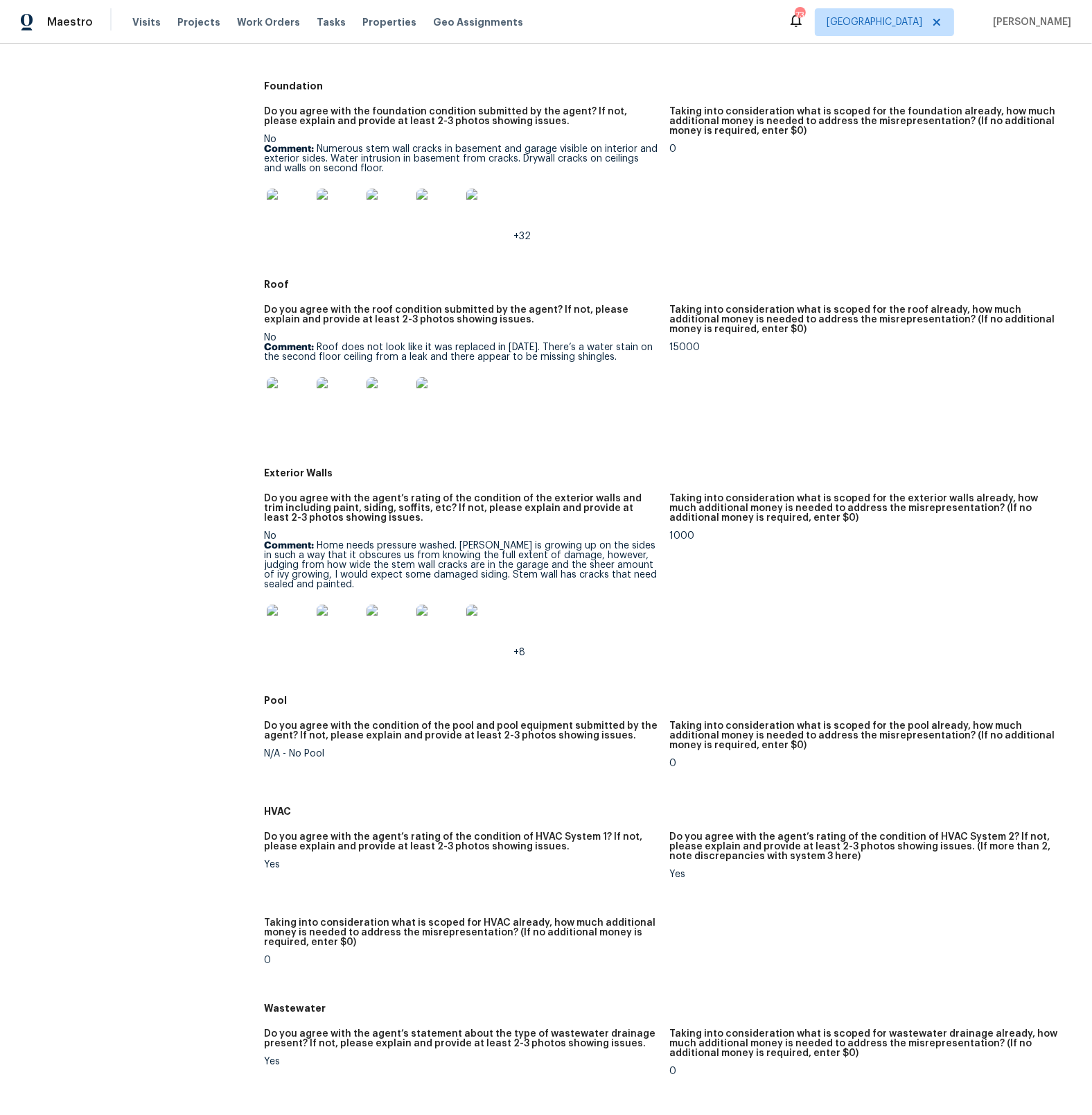
click at [304, 199] on img at bounding box center [289, 211] width 44 height 44
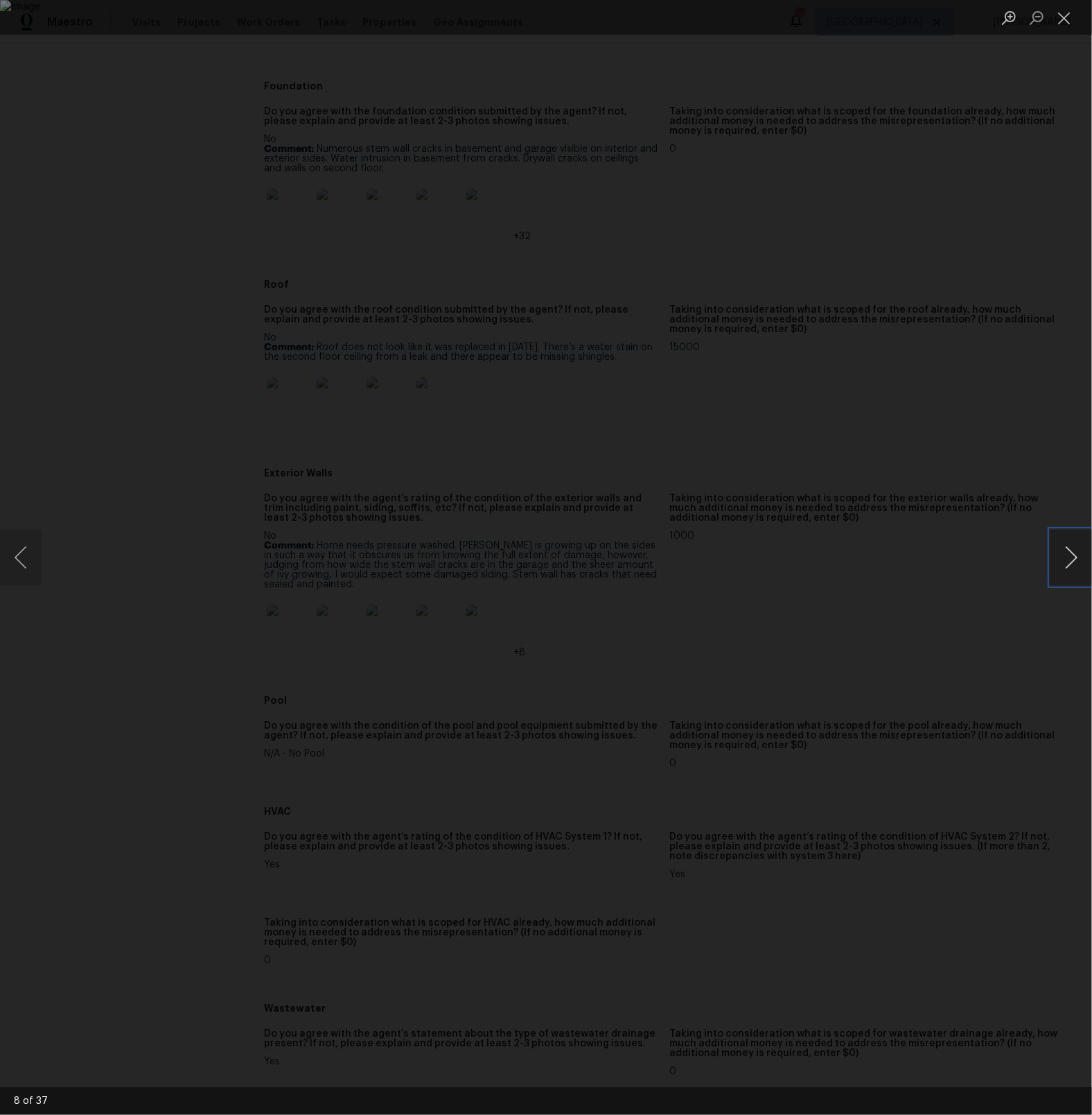
click at [1062, 563] on button "Next image" at bounding box center [1071, 558] width 41 height 56
click at [1068, 569] on button "Next image" at bounding box center [1071, 558] width 41 height 56
click at [1077, 558] on button "Next image" at bounding box center [1071, 558] width 41 height 56
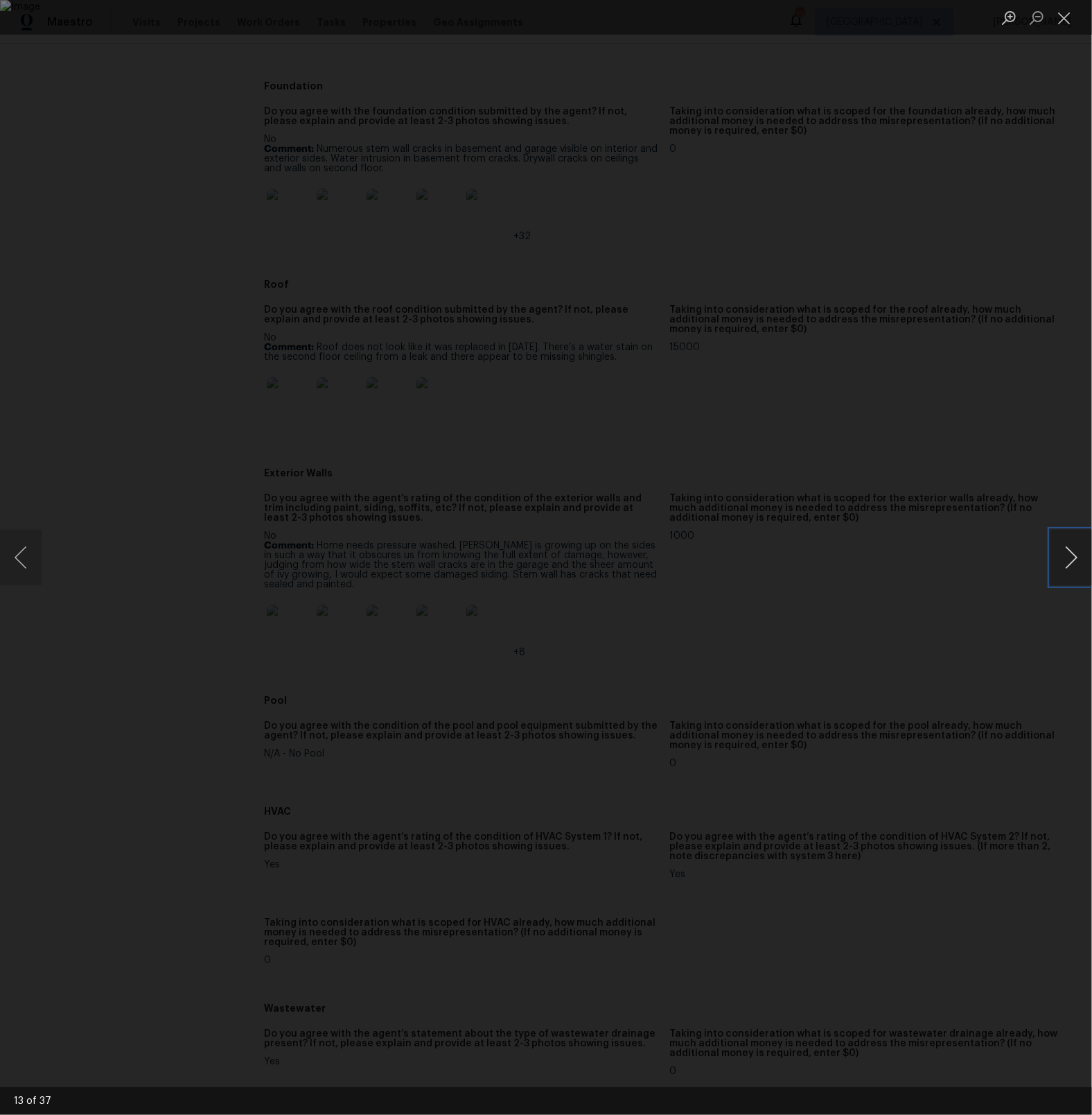
click at [1075, 558] on button "Next image" at bounding box center [1071, 558] width 41 height 56
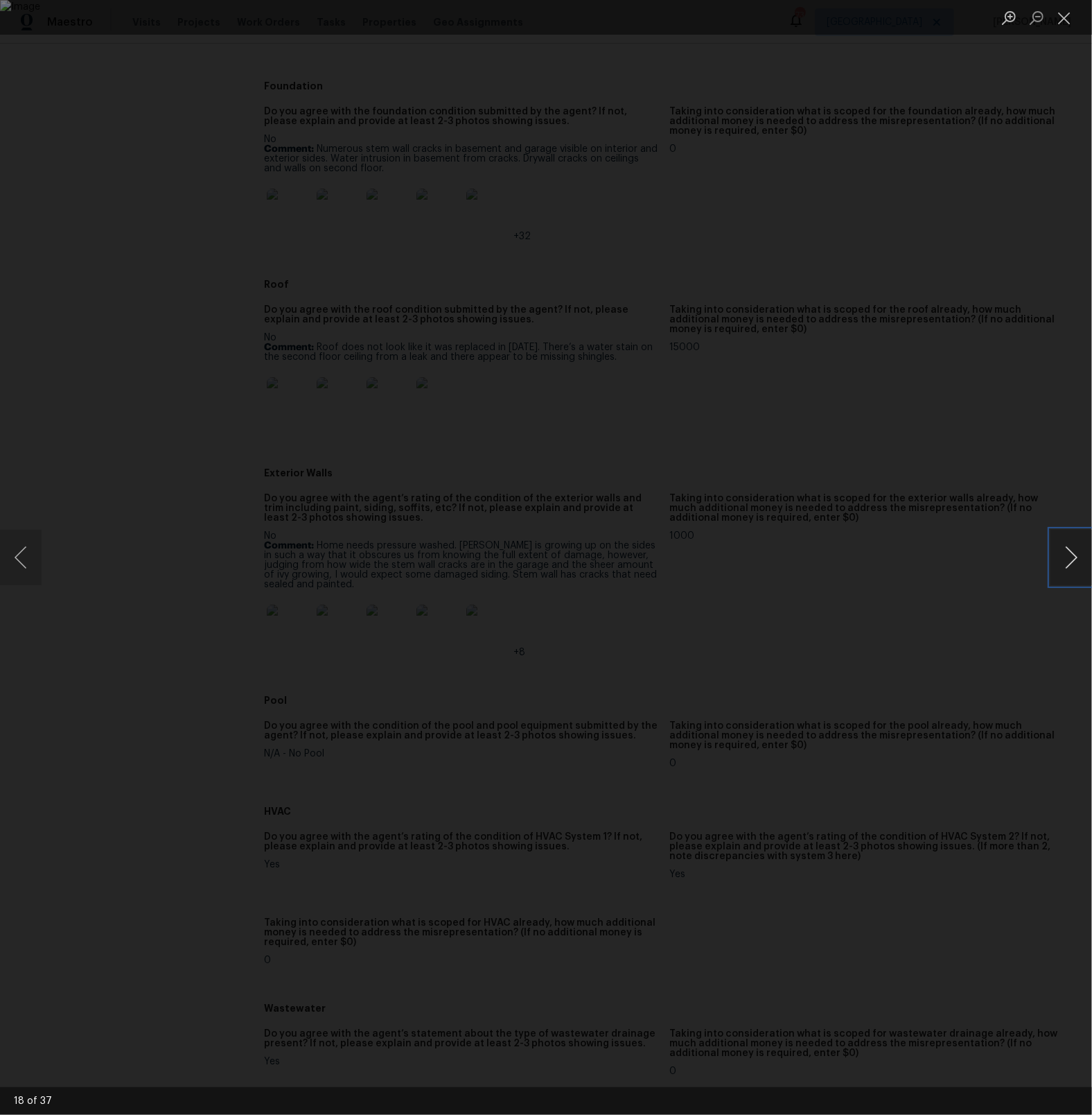
click at [1075, 558] on button "Next image" at bounding box center [1071, 558] width 41 height 56
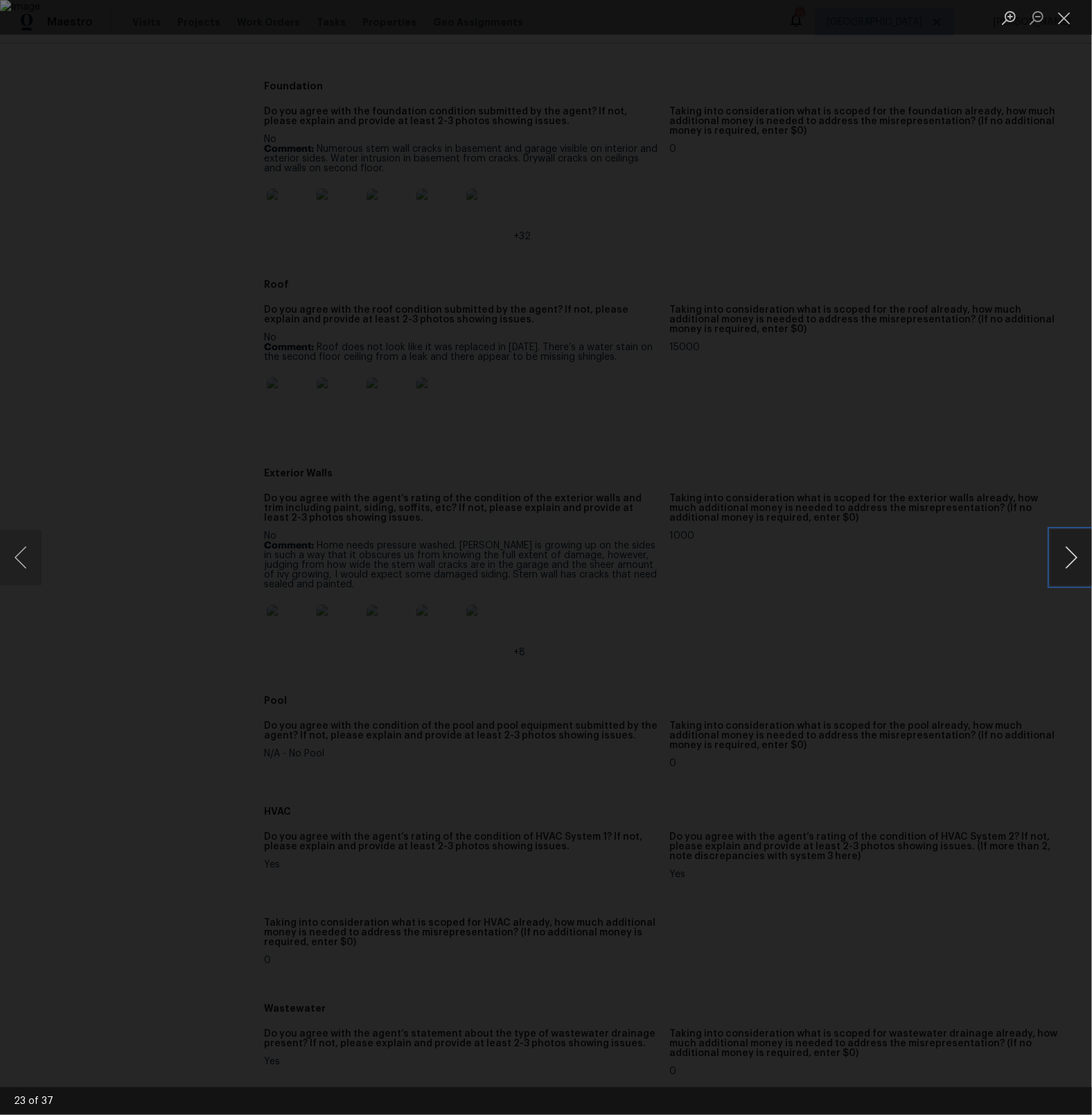
click at [1075, 558] on button "Next image" at bounding box center [1071, 558] width 41 height 56
click at [1070, 568] on button "Next image" at bounding box center [1071, 558] width 41 height 56
click at [1068, 568] on button "Next image" at bounding box center [1071, 558] width 41 height 56
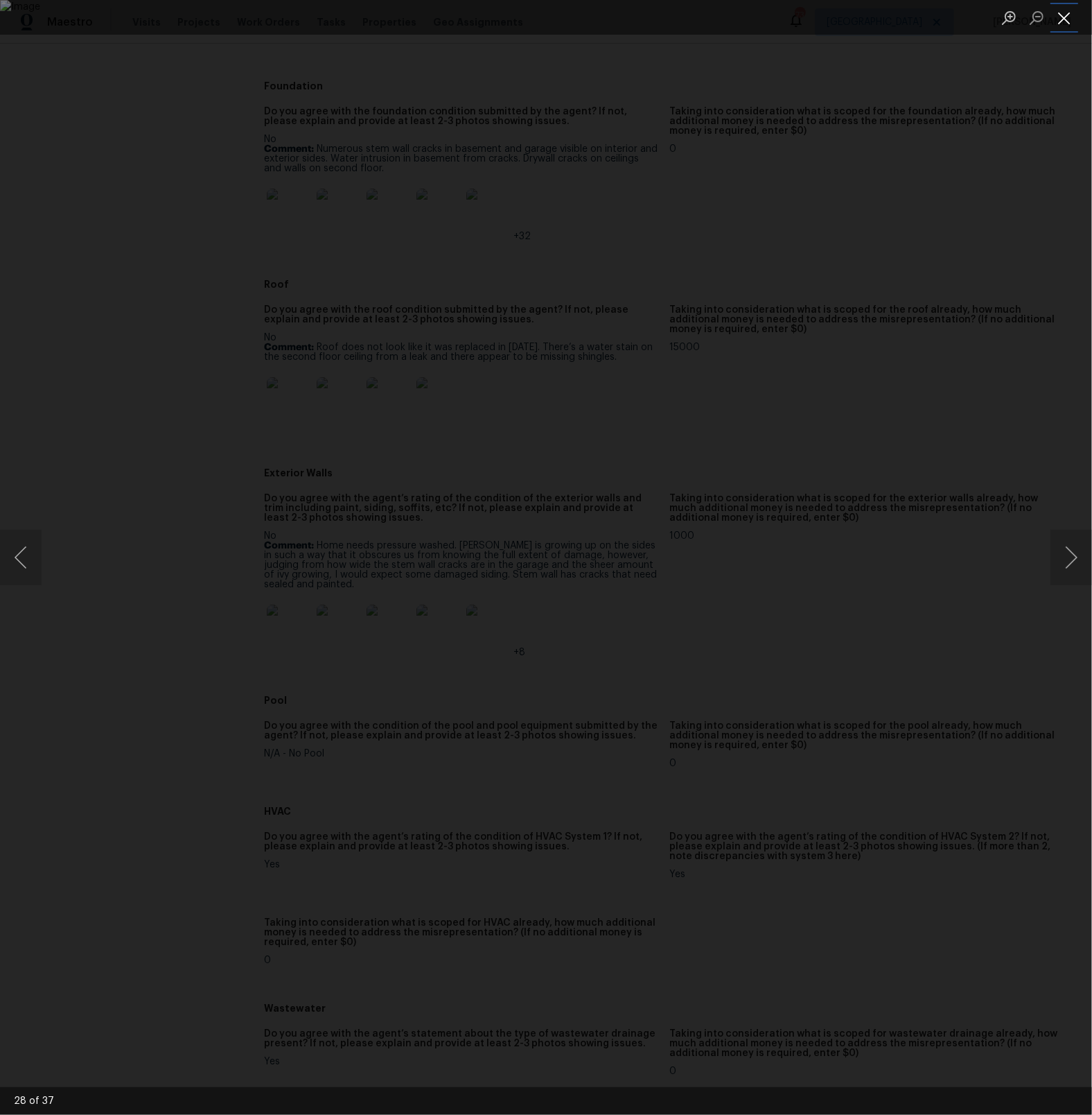
click at [1068, 23] on button "Close lightbox" at bounding box center [1064, 17] width 28 height 24
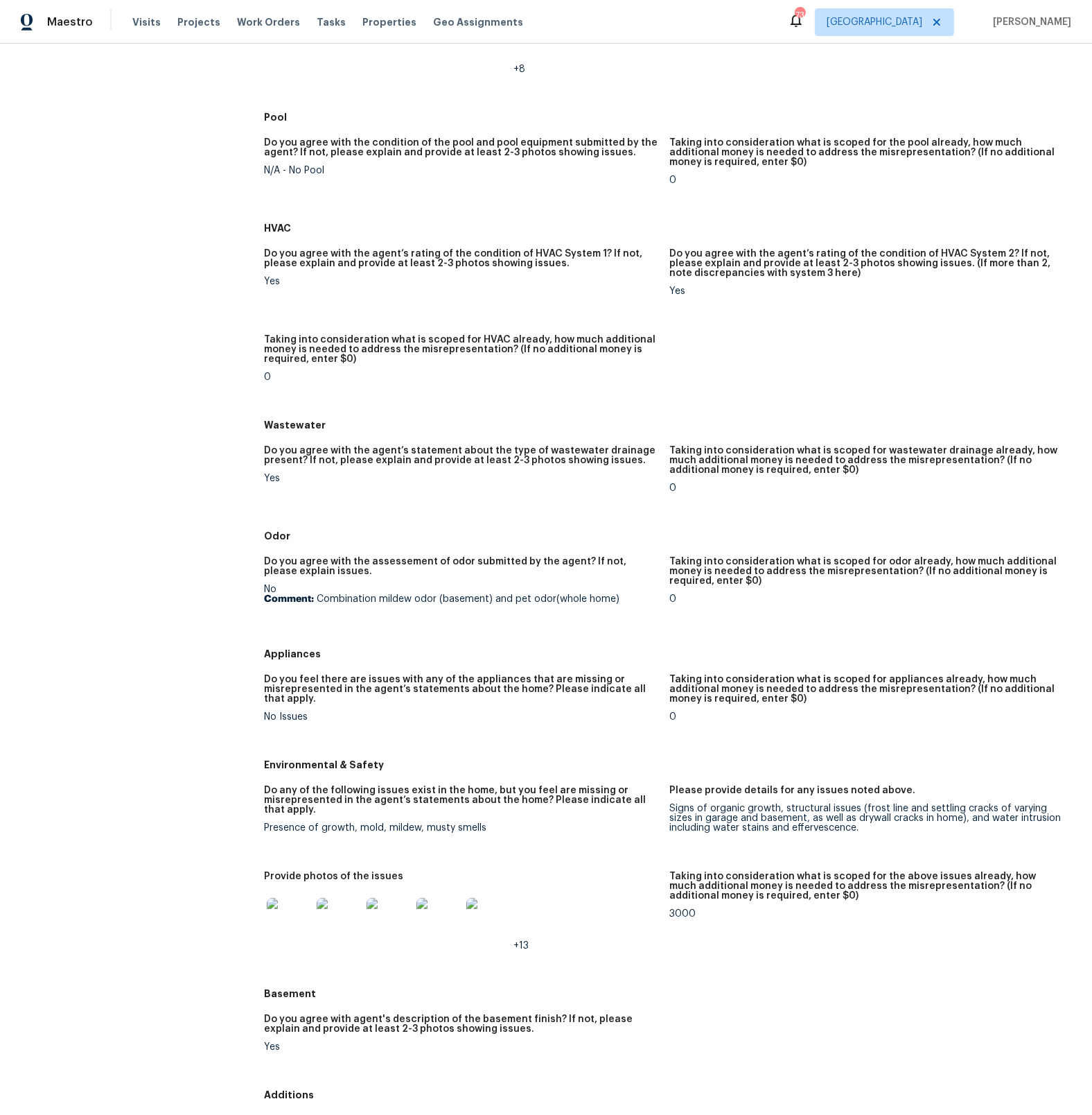
scroll to position [1052, 0]
click at [291, 906] on img at bounding box center [289, 919] width 44 height 44
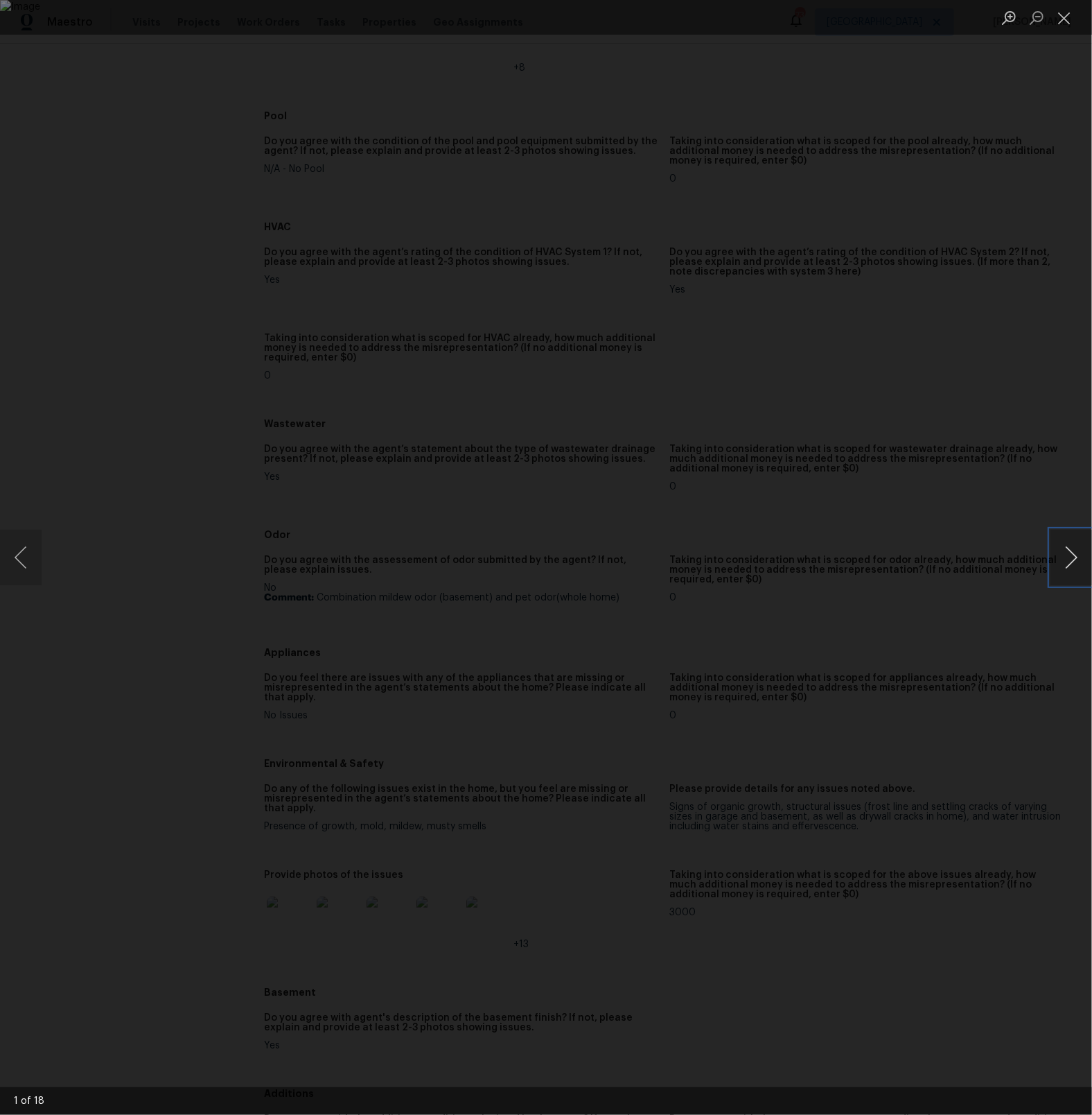
click at [1073, 561] on button "Next image" at bounding box center [1071, 558] width 41 height 56
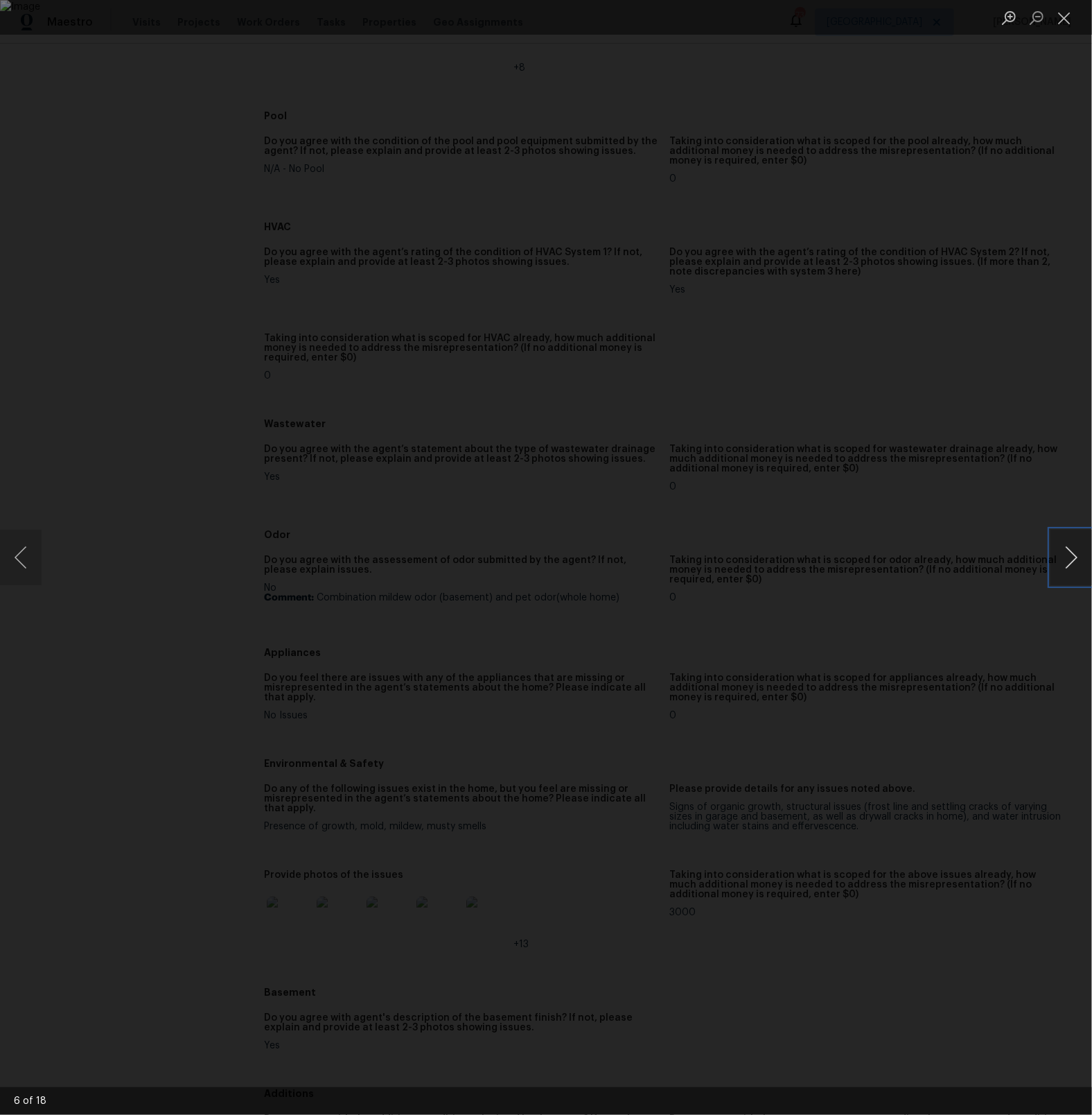
click at [1077, 566] on button "Next image" at bounding box center [1071, 558] width 41 height 56
click at [1069, 22] on button "Close lightbox" at bounding box center [1064, 17] width 28 height 24
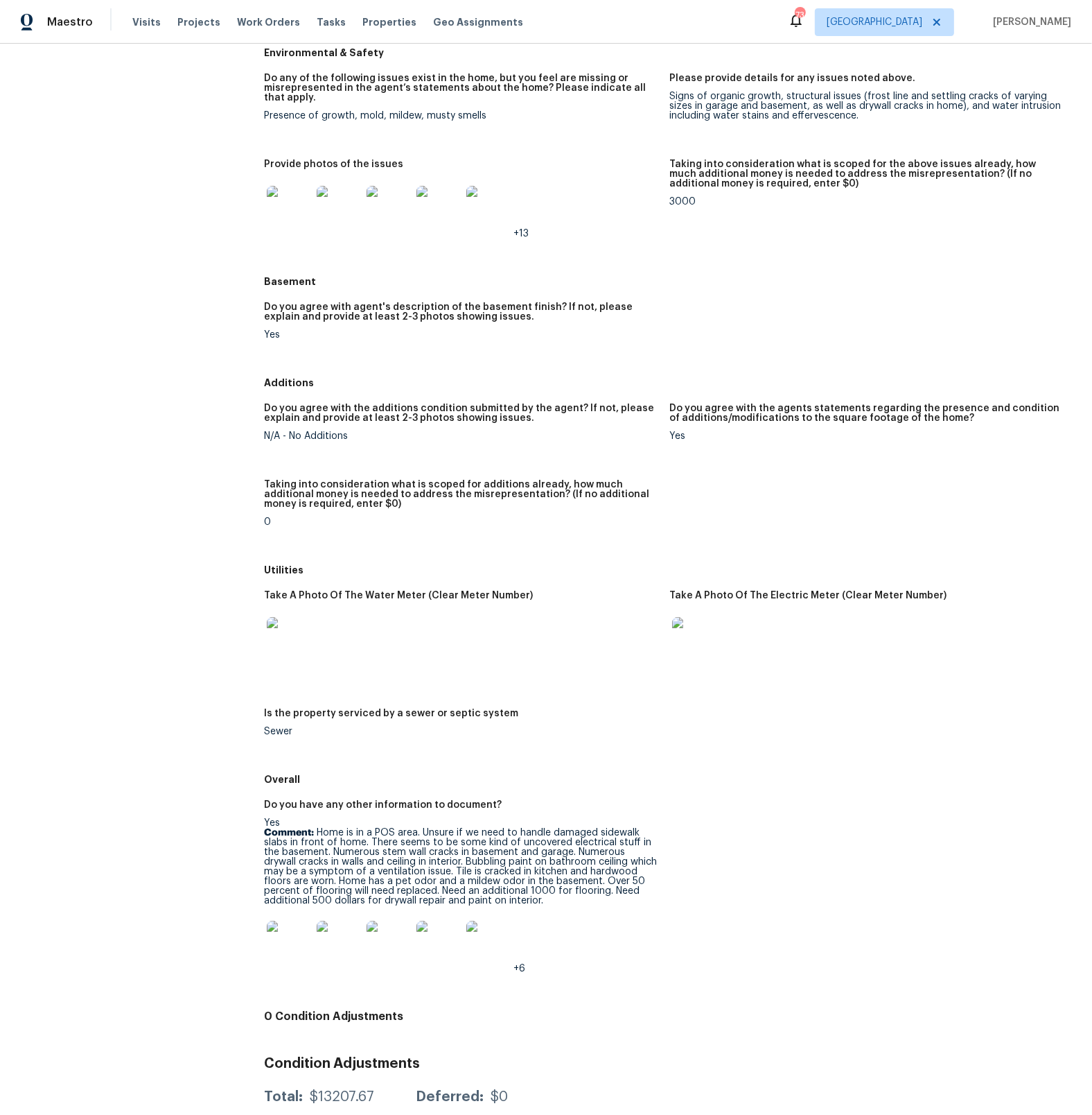
scroll to position [1768, 0]
